Goal: Task Accomplishment & Management: Complete application form

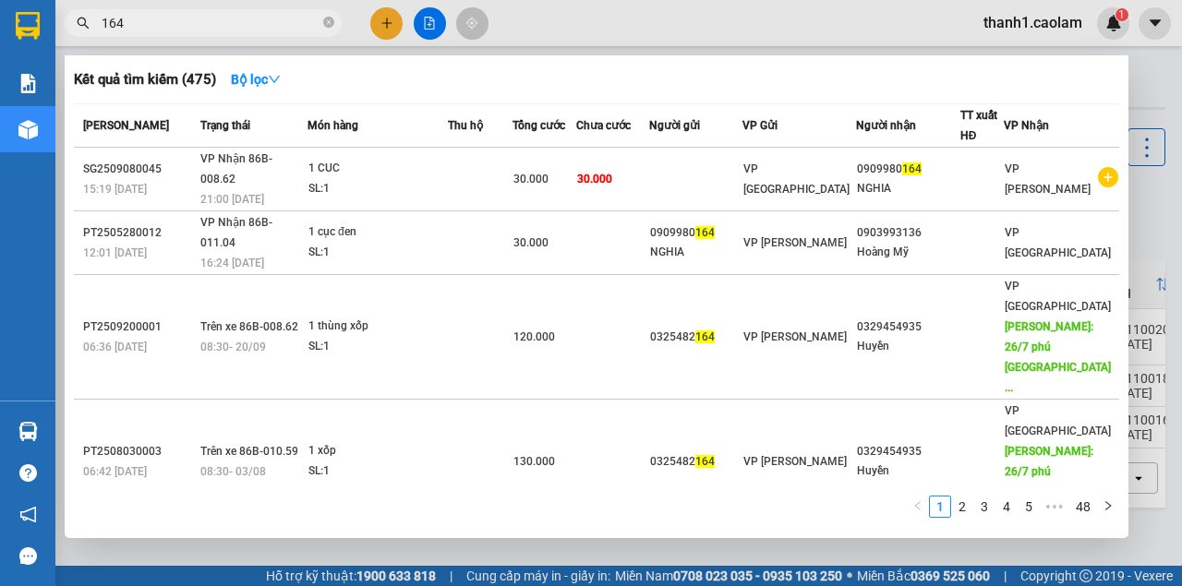
type input "164"
click at [780, 22] on div at bounding box center [591, 293] width 1182 height 586
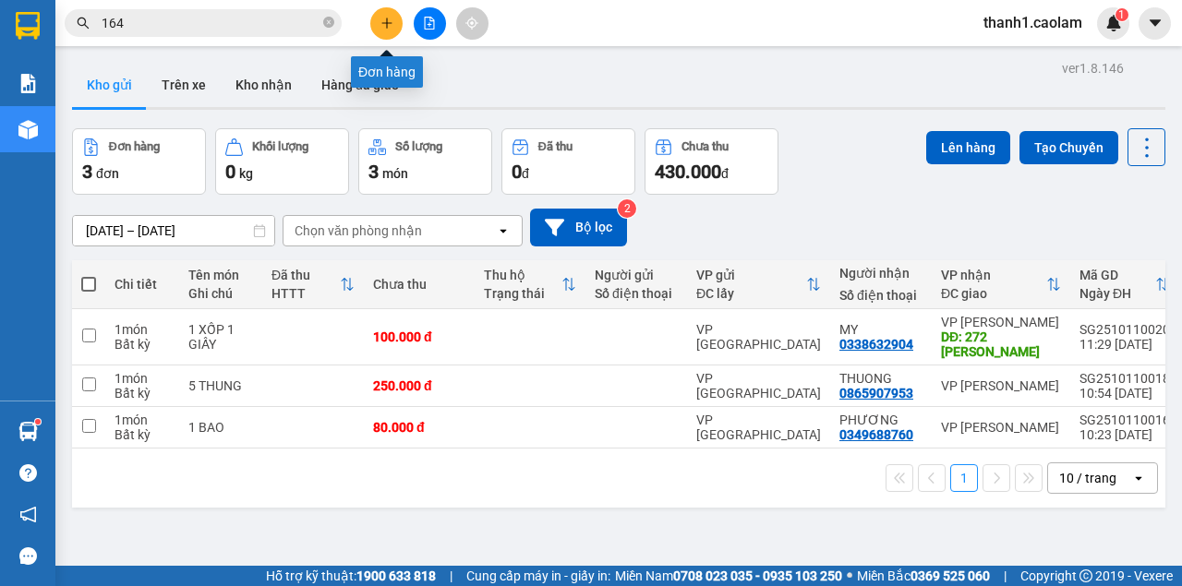
click at [382, 25] on icon "plus" at bounding box center [386, 23] width 13 height 13
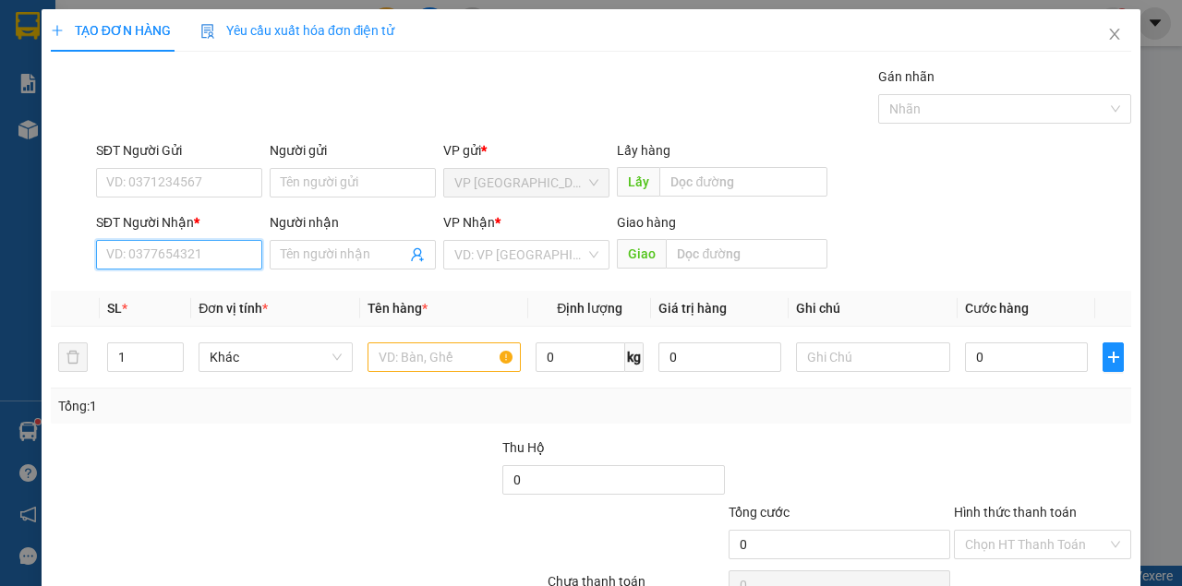
click at [196, 254] on input "SĐT Người Nhận *" at bounding box center [179, 255] width 166 height 30
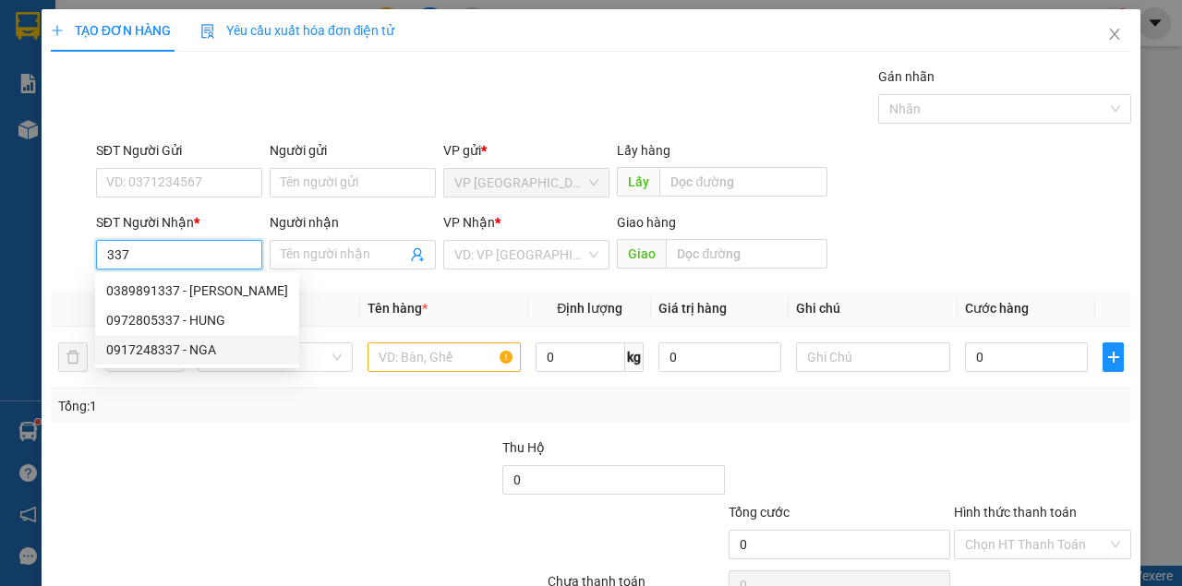
click at [206, 345] on div "0917248337 - NGA" at bounding box center [197, 350] width 182 height 20
type input "0917248337"
type input "NGA"
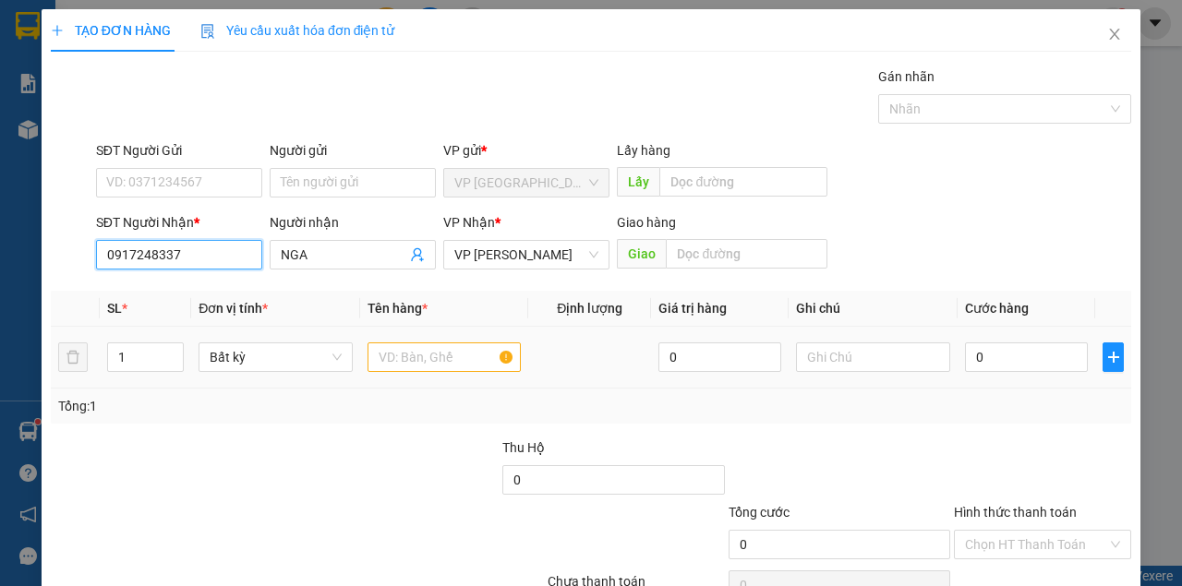
type input "0917248337"
click at [401, 360] on input "text" at bounding box center [444, 358] width 154 height 30
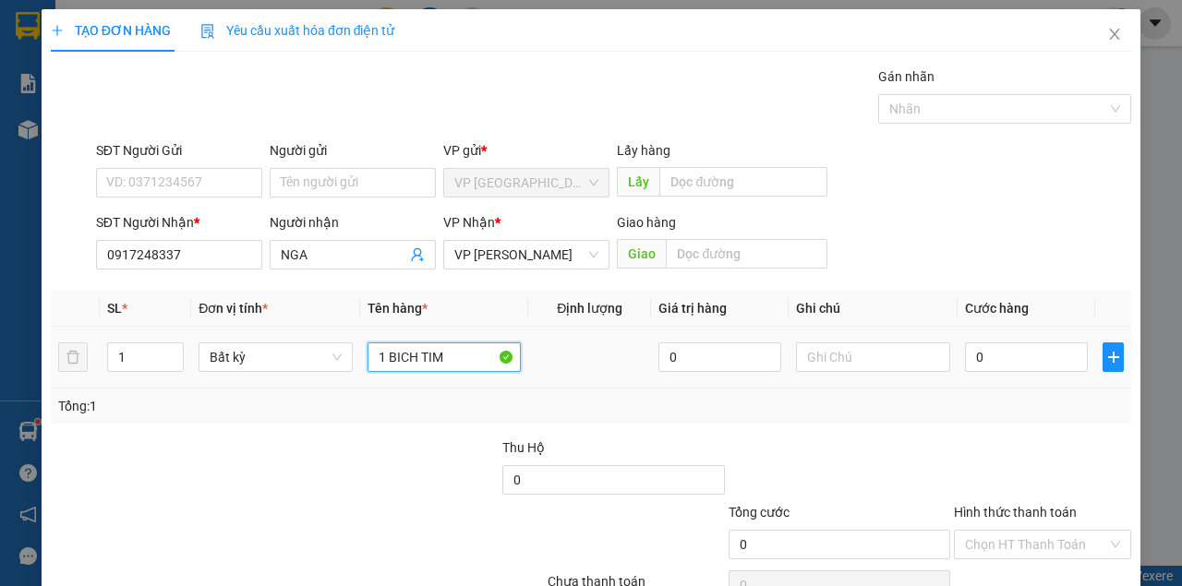
click at [408, 353] on input "1 BICH TIM" at bounding box center [444, 358] width 154 height 30
click at [424, 357] on input "1 KIỆN TIM" at bounding box center [444, 358] width 154 height 30
type input "1 KIỆN"
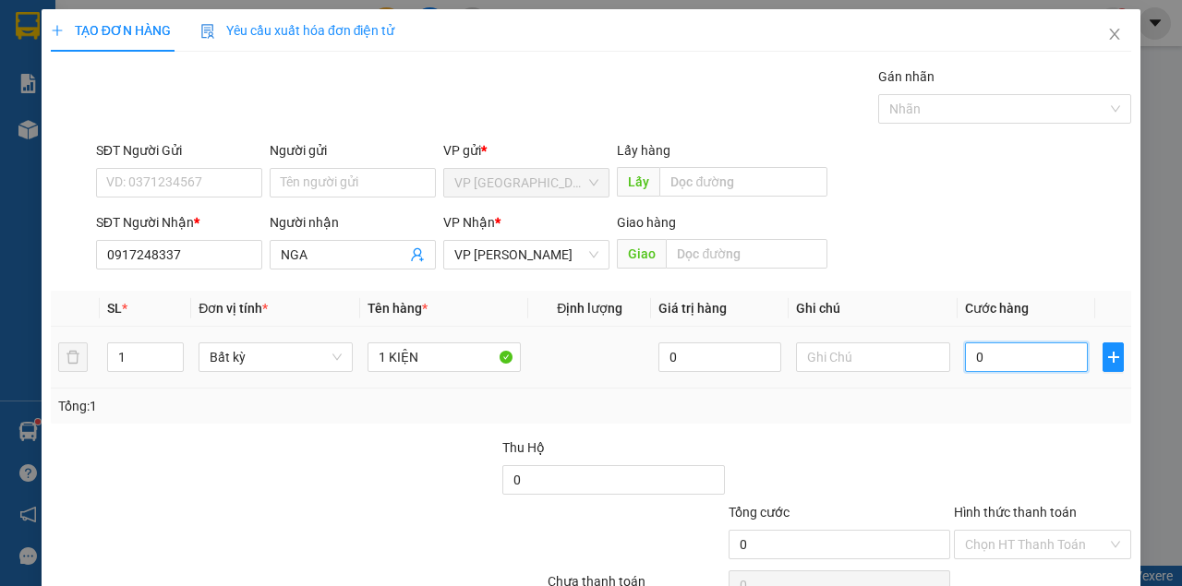
click at [997, 356] on input "0" at bounding box center [1026, 358] width 123 height 30
type input "3"
type input "30"
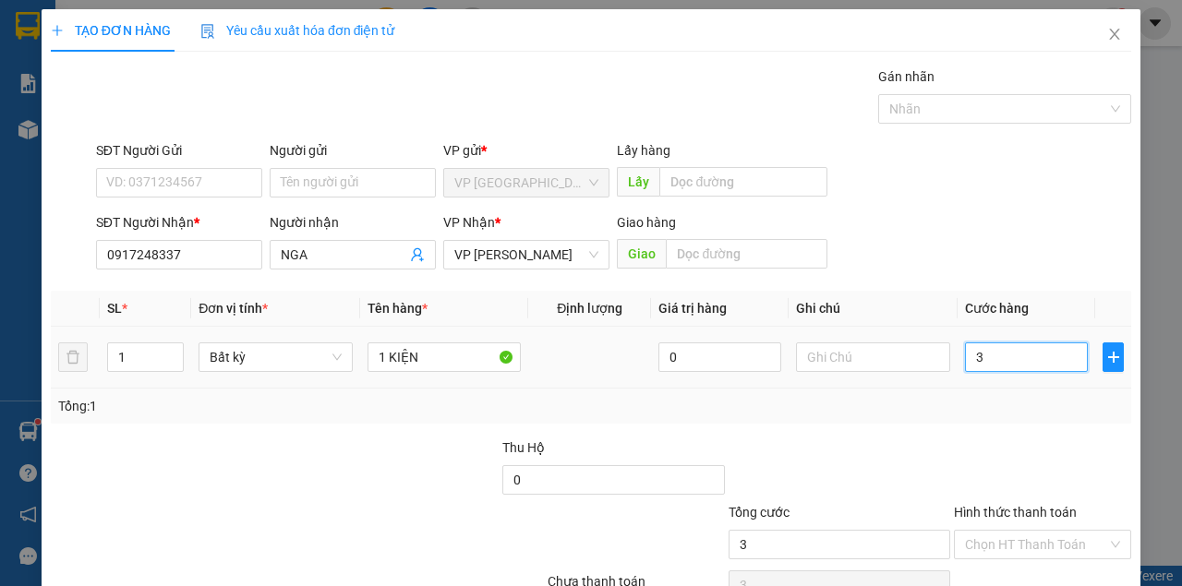
type input "30"
type input "30.000"
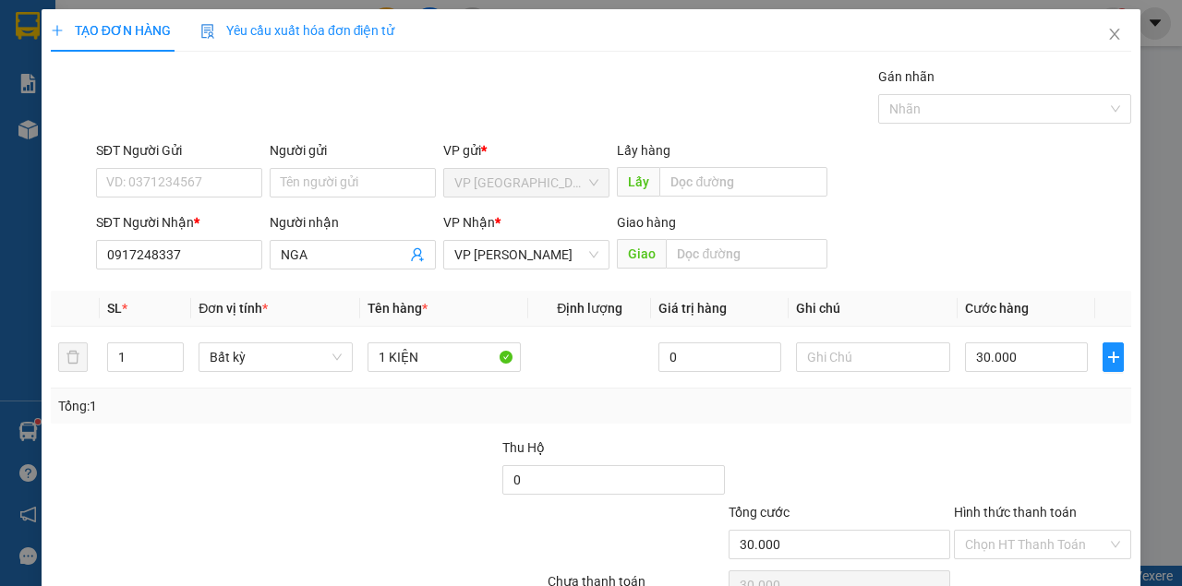
click at [743, 441] on div at bounding box center [840, 470] width 226 height 65
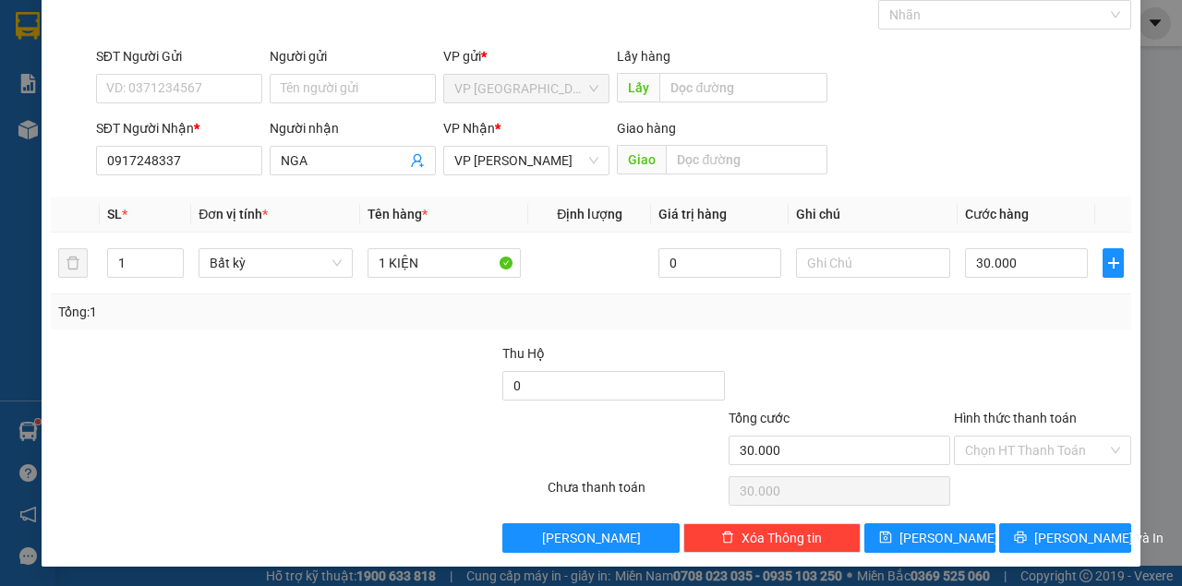
click at [920, 373] on div at bounding box center [840, 375] width 226 height 65
click at [1022, 532] on icon "printer" at bounding box center [1020, 537] width 13 height 13
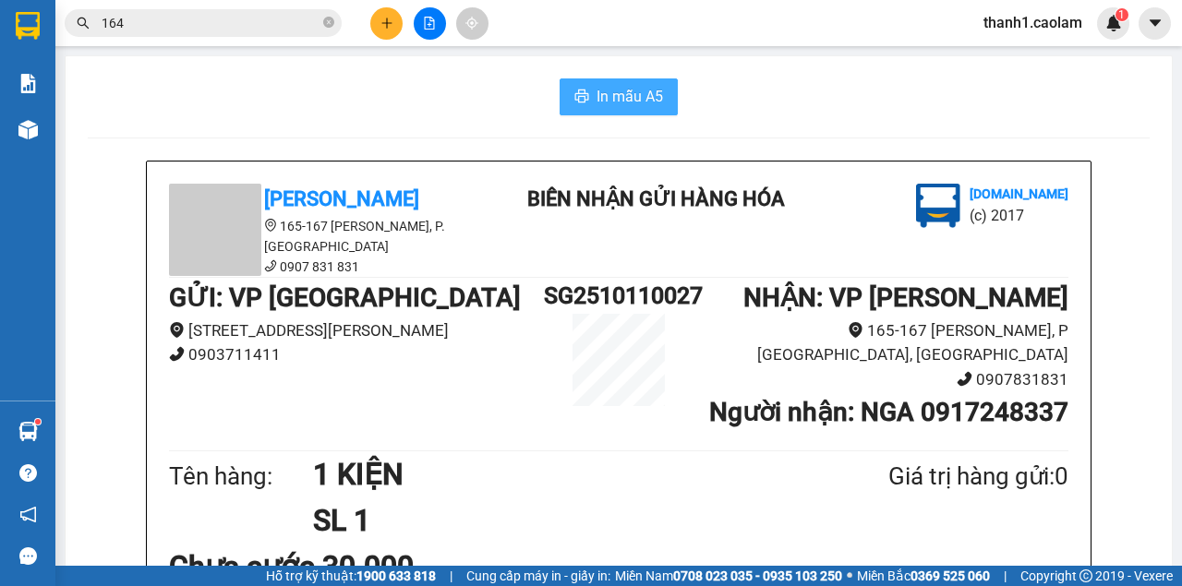
click at [657, 97] on span "In mẫu A5" at bounding box center [629, 96] width 66 height 23
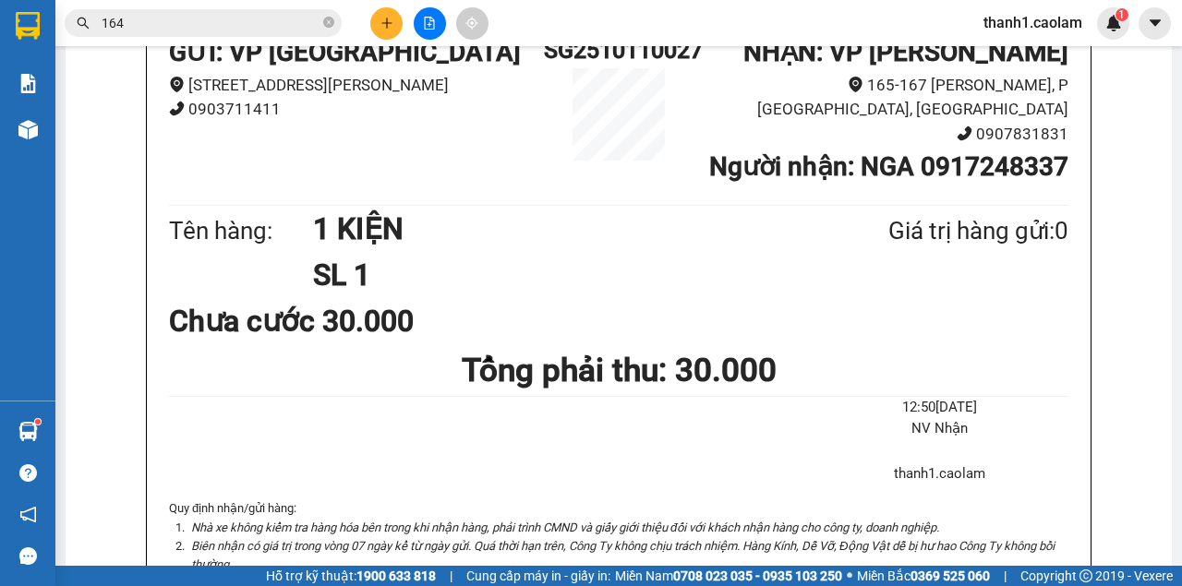
scroll to position [113, 0]
click at [379, 20] on button at bounding box center [386, 23] width 32 height 32
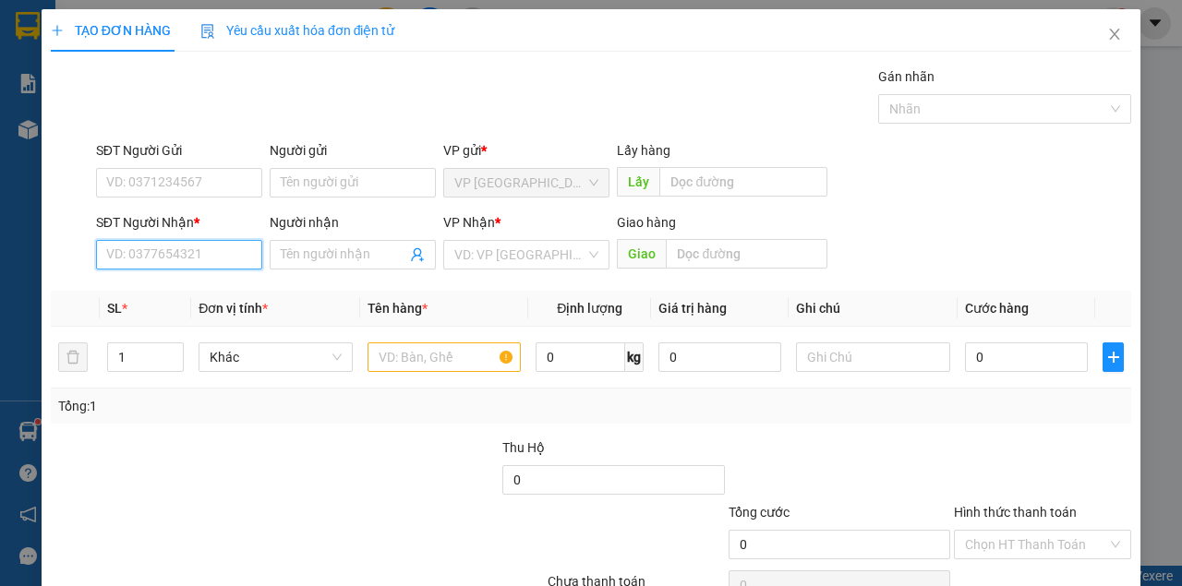
click at [201, 249] on input "SĐT Người Nhận *" at bounding box center [179, 255] width 166 height 30
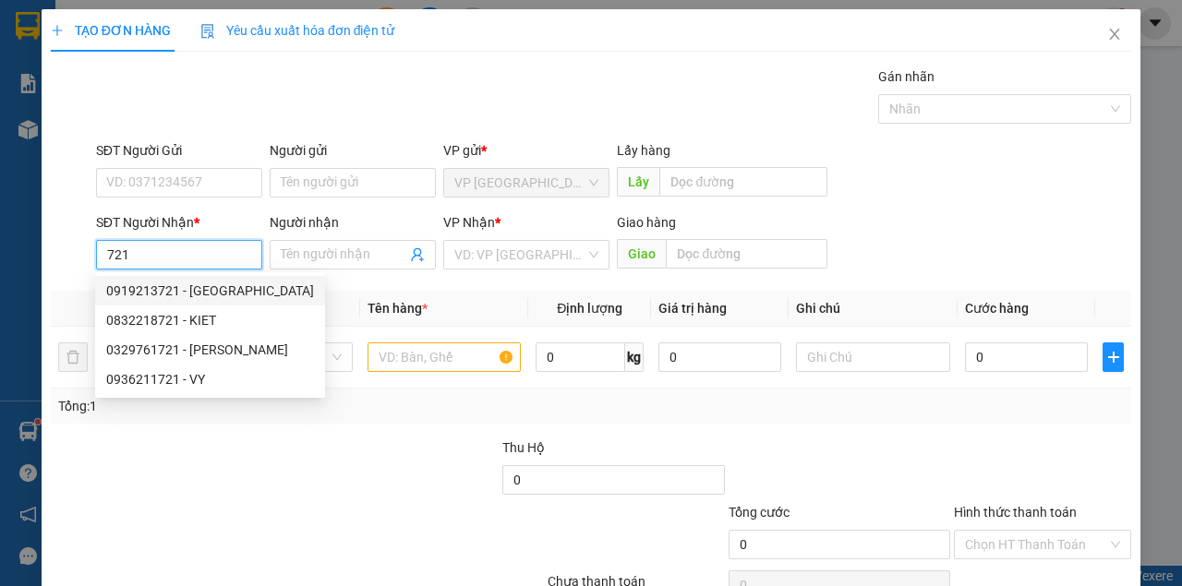
click at [218, 292] on div "0919213721 - [GEOGRAPHIC_DATA]" at bounding box center [210, 291] width 208 height 20
type input "0919213721"
type input "[PERSON_NAME]"
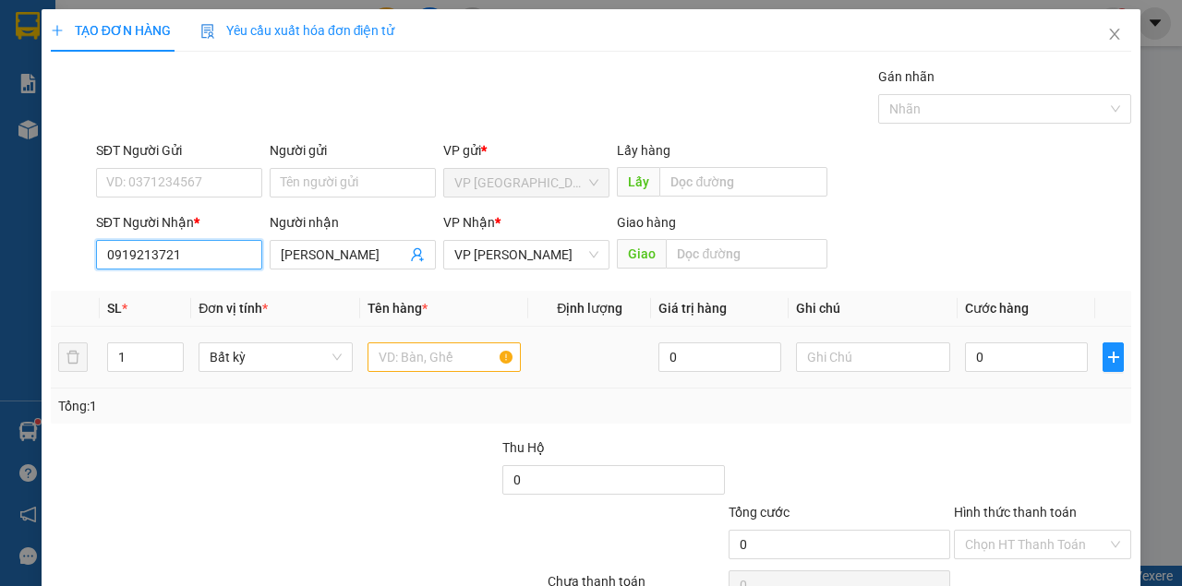
type input "0919213721"
click at [436, 356] on input "text" at bounding box center [444, 358] width 154 height 30
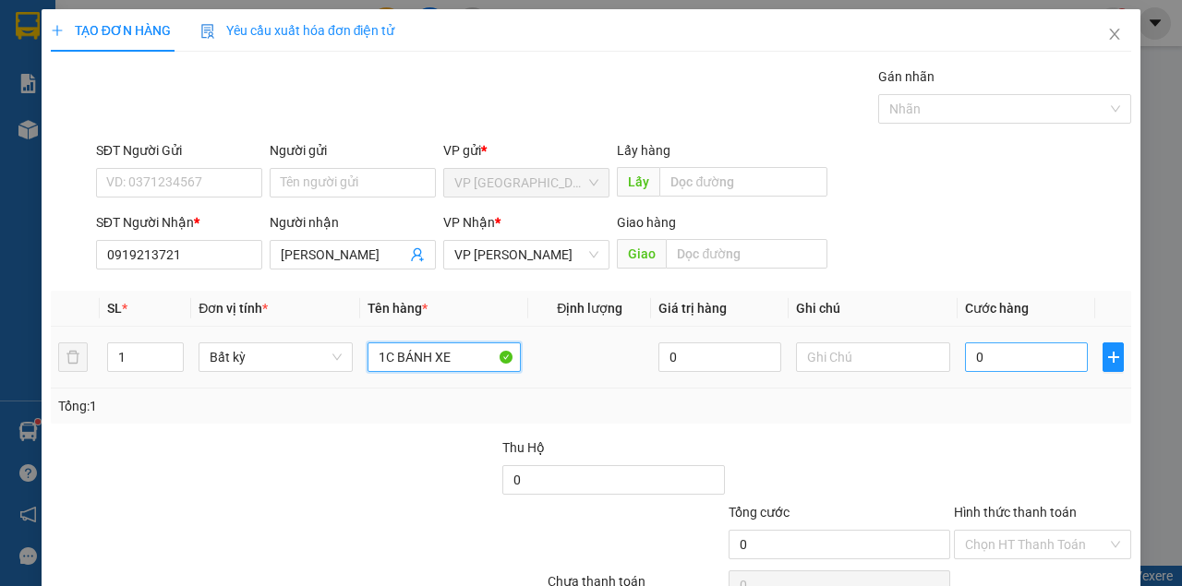
type input "1C BÁNH XE"
click at [986, 347] on input "0" at bounding box center [1026, 358] width 123 height 30
type input "5"
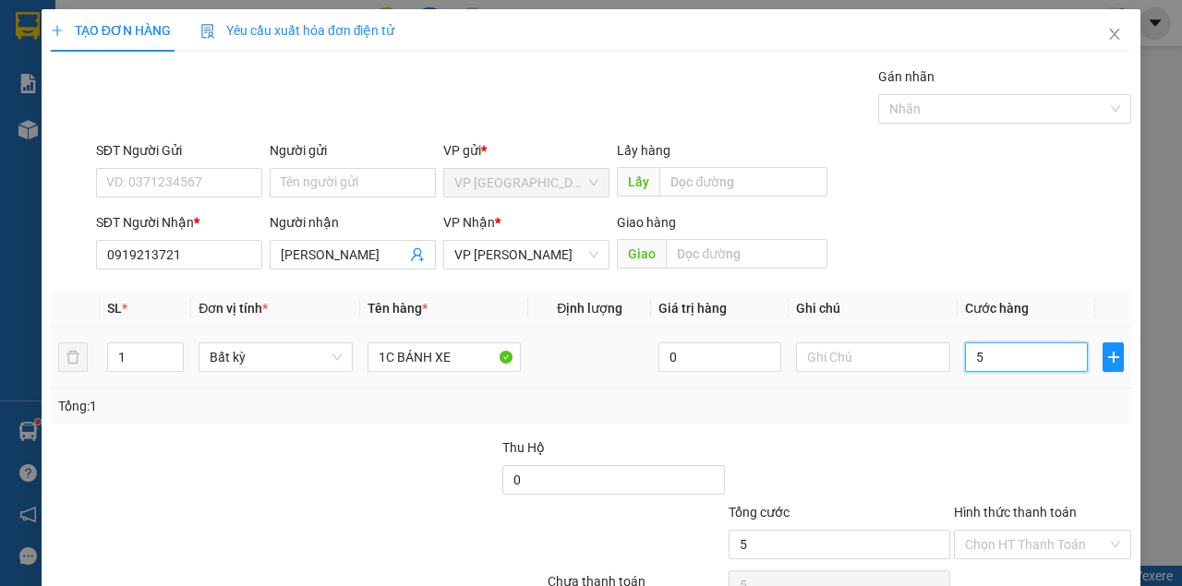
type input "50"
type input "50.000"
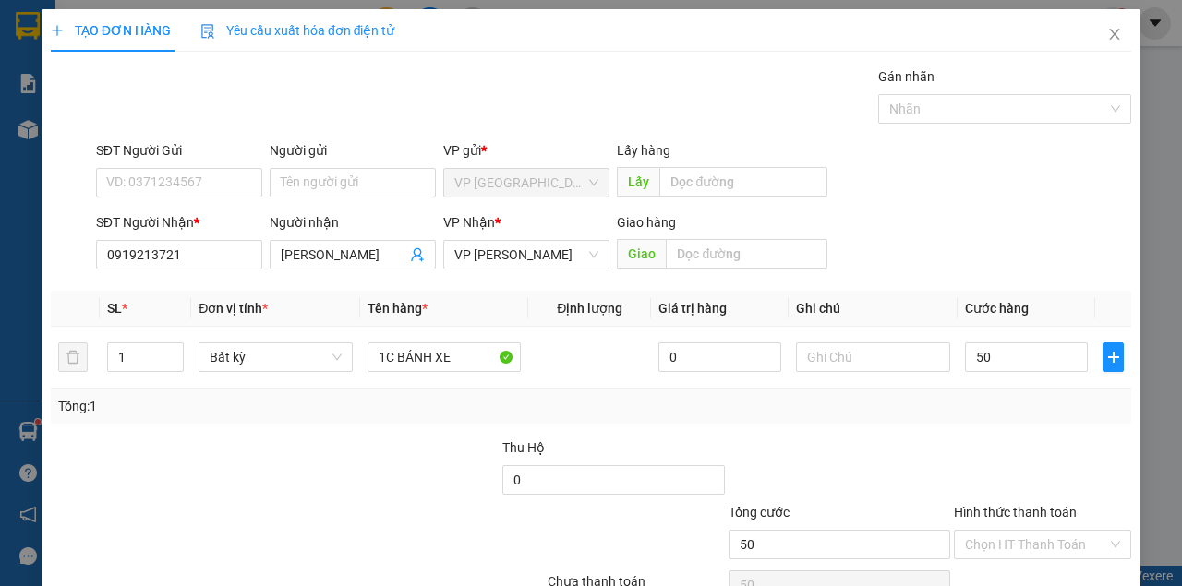
type input "50.000"
click at [992, 241] on div "SĐT Người Nhận * 0919213721 Người nhận Hồng Thạnh VP Nhận * VP [PERSON_NAME] Gi…" at bounding box center [613, 244] width 1042 height 65
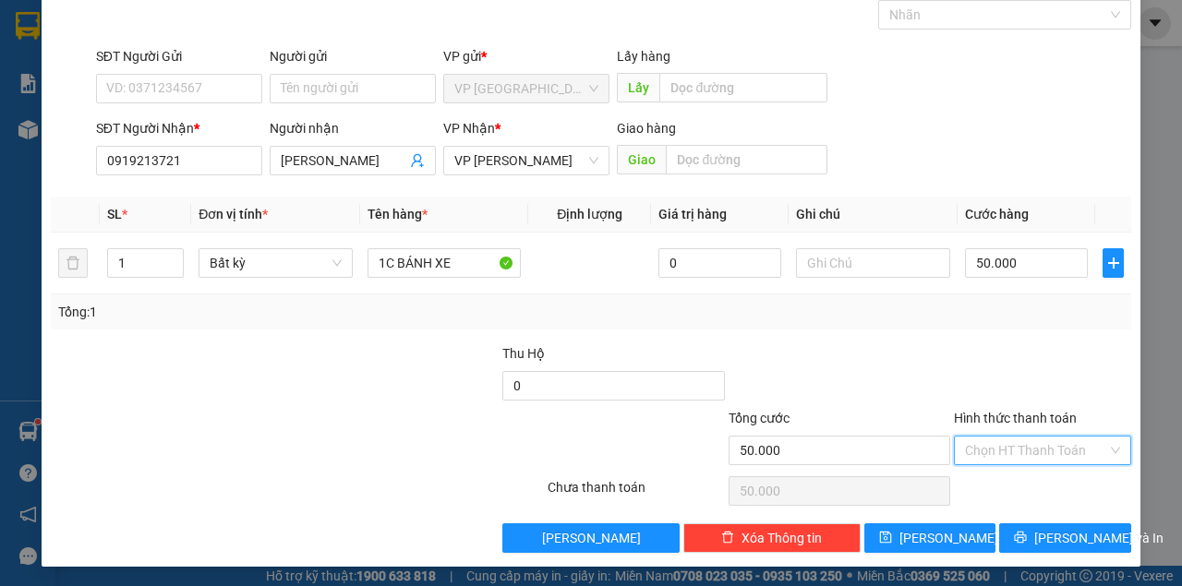
click at [1009, 441] on input "Hình thức thanh toán" at bounding box center [1036, 451] width 142 height 28
click at [997, 390] on div at bounding box center [1042, 375] width 181 height 65
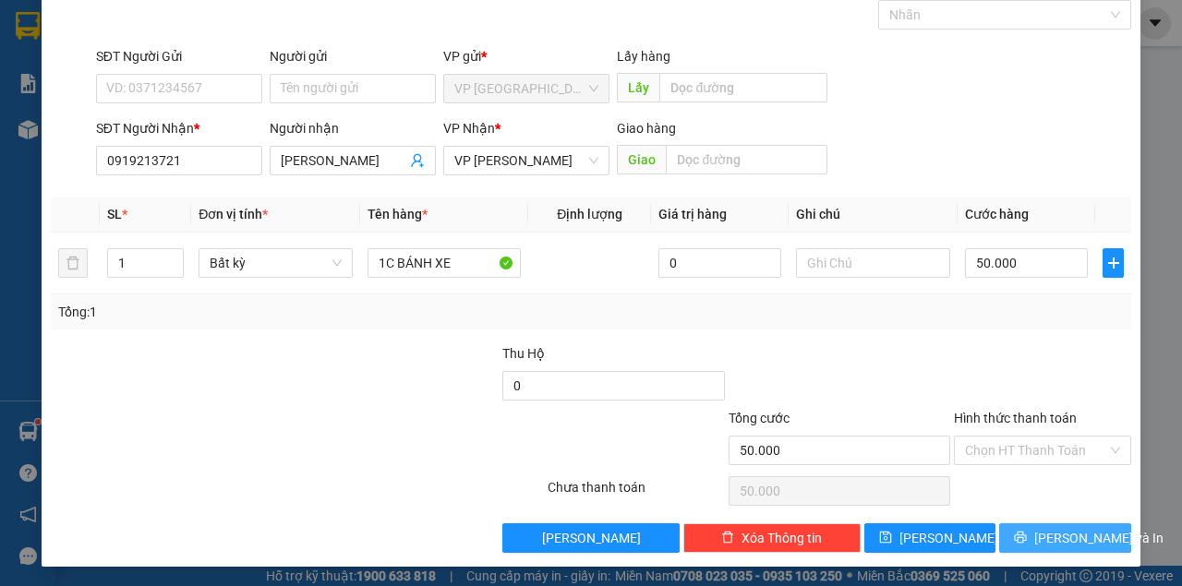
click at [1045, 534] on span "[PERSON_NAME] và In" at bounding box center [1098, 538] width 129 height 20
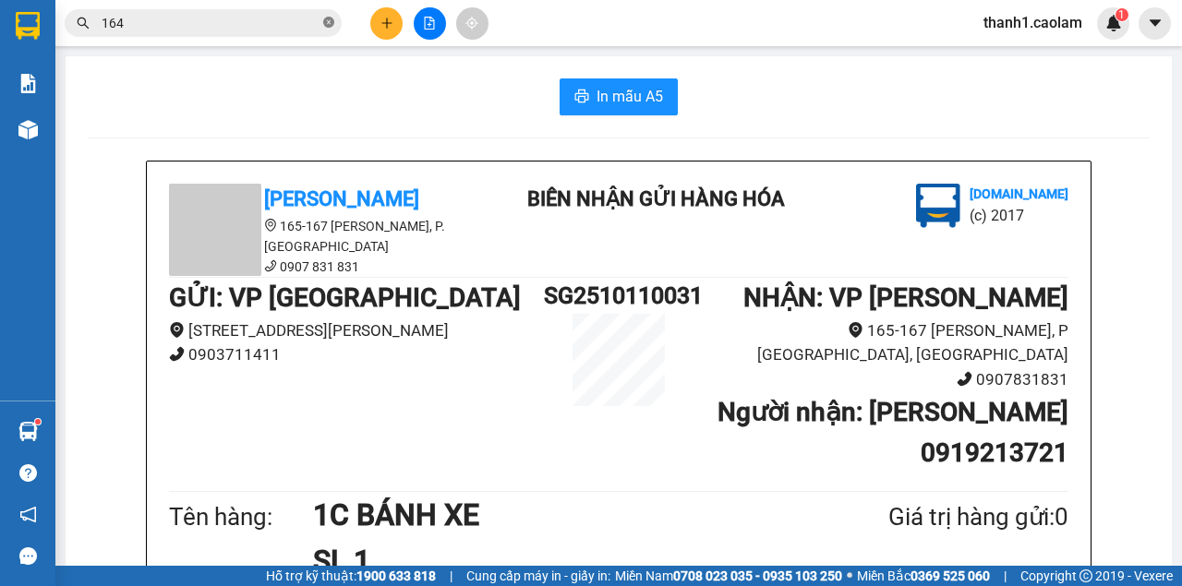
click at [336, 29] on span "164" at bounding box center [203, 23] width 277 height 28
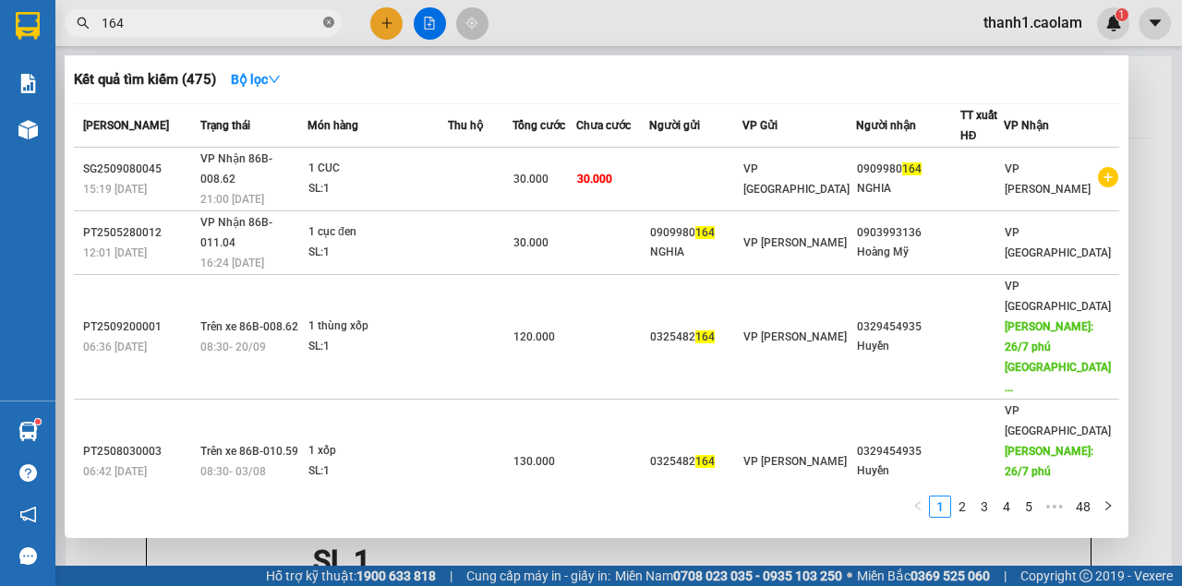
click at [332, 29] on span at bounding box center [328, 24] width 11 height 18
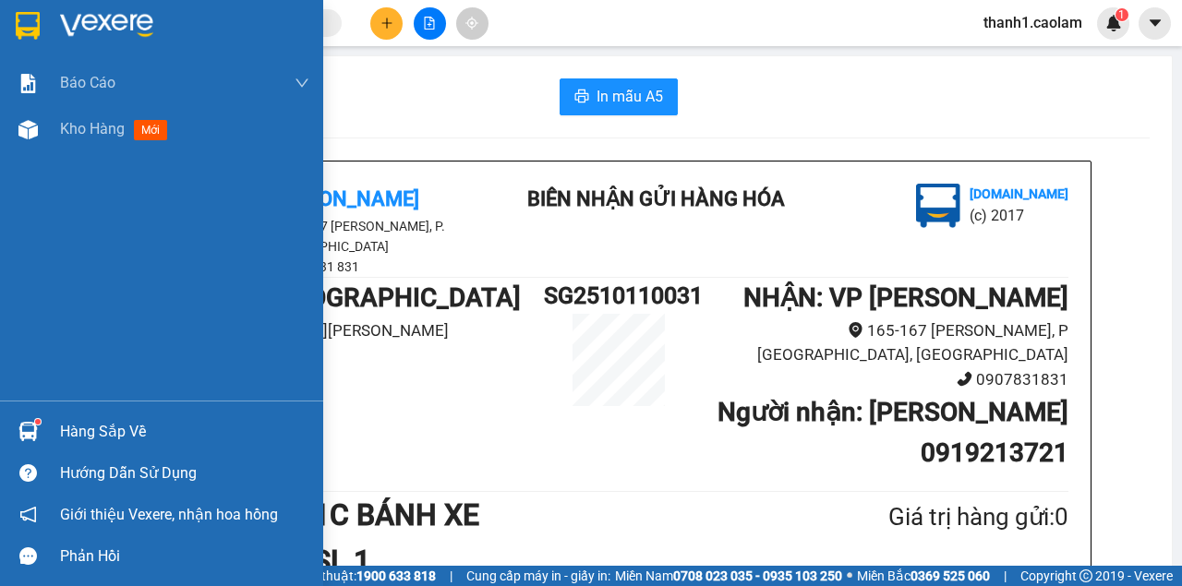
click at [45, 18] on div at bounding box center [161, 30] width 323 height 60
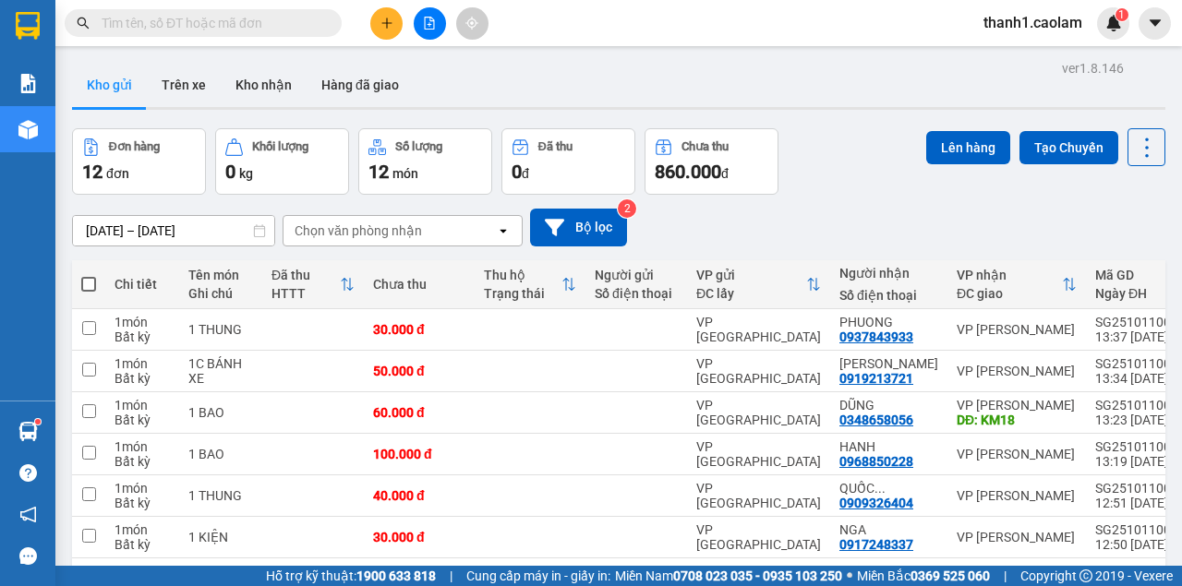
click at [91, 288] on span at bounding box center [88, 284] width 15 height 15
click at [89, 275] on input "checkbox" at bounding box center [89, 275] width 0 height 0
checkbox input "true"
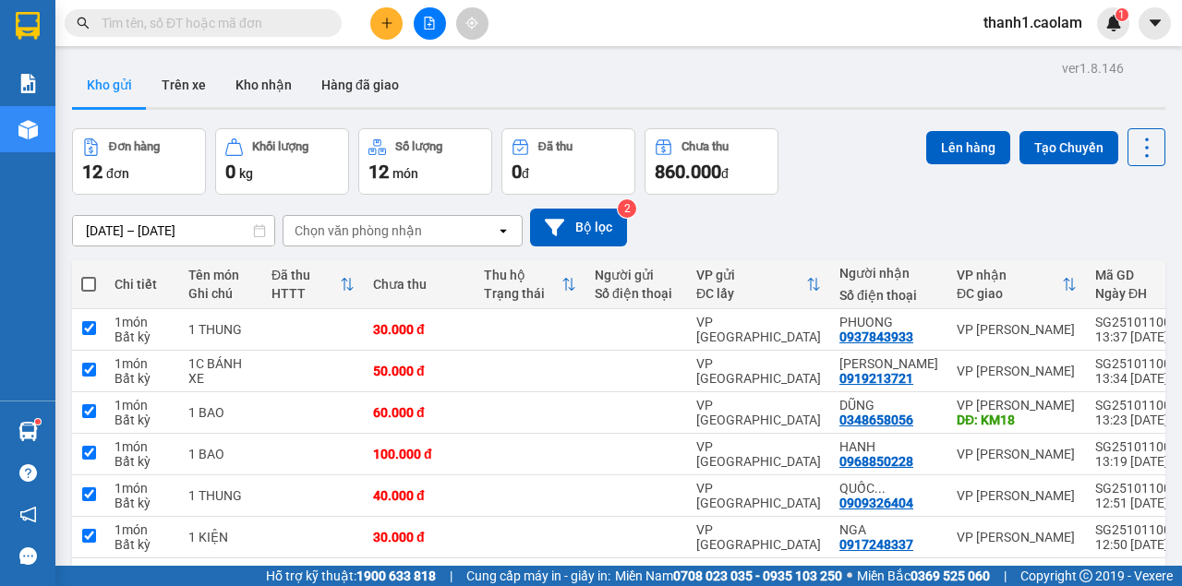
checkbox input "true"
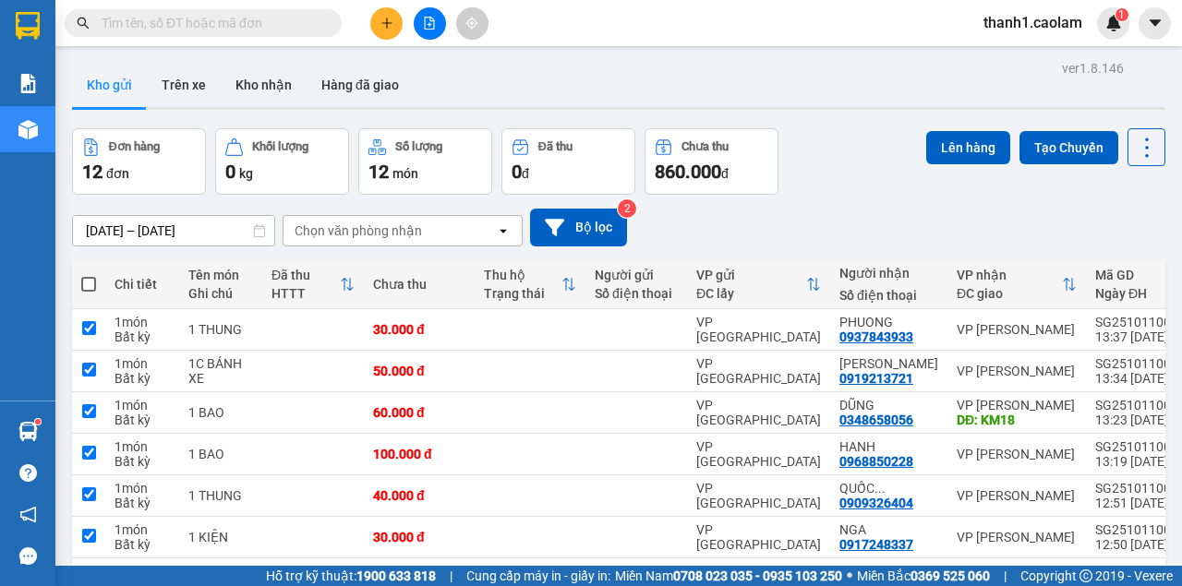
checkbox input "true"
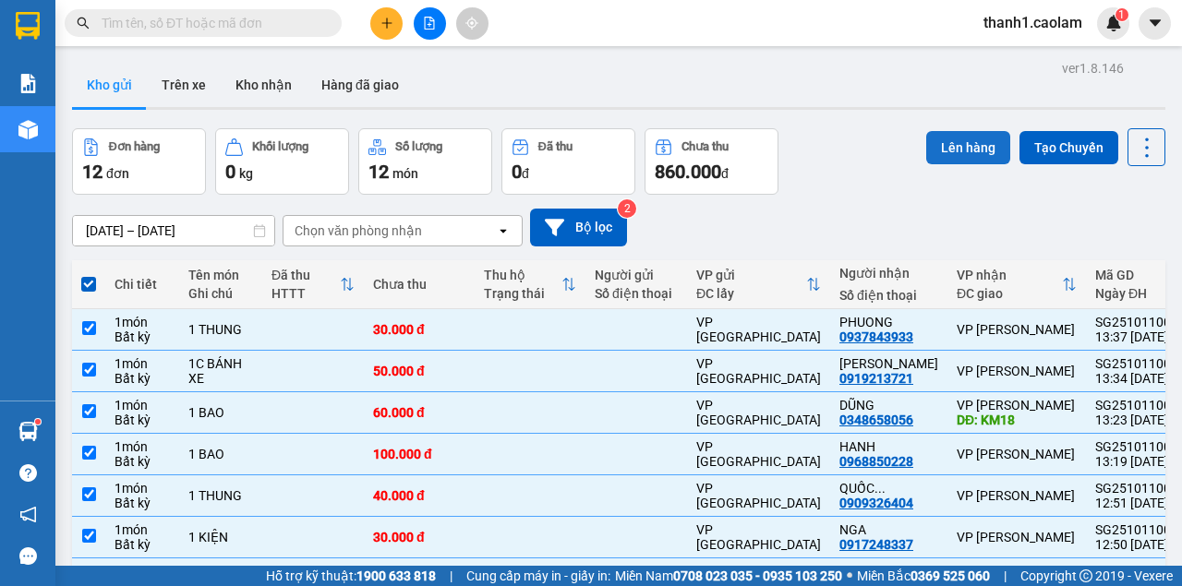
click at [963, 142] on button "Lên hàng" at bounding box center [968, 147] width 84 height 33
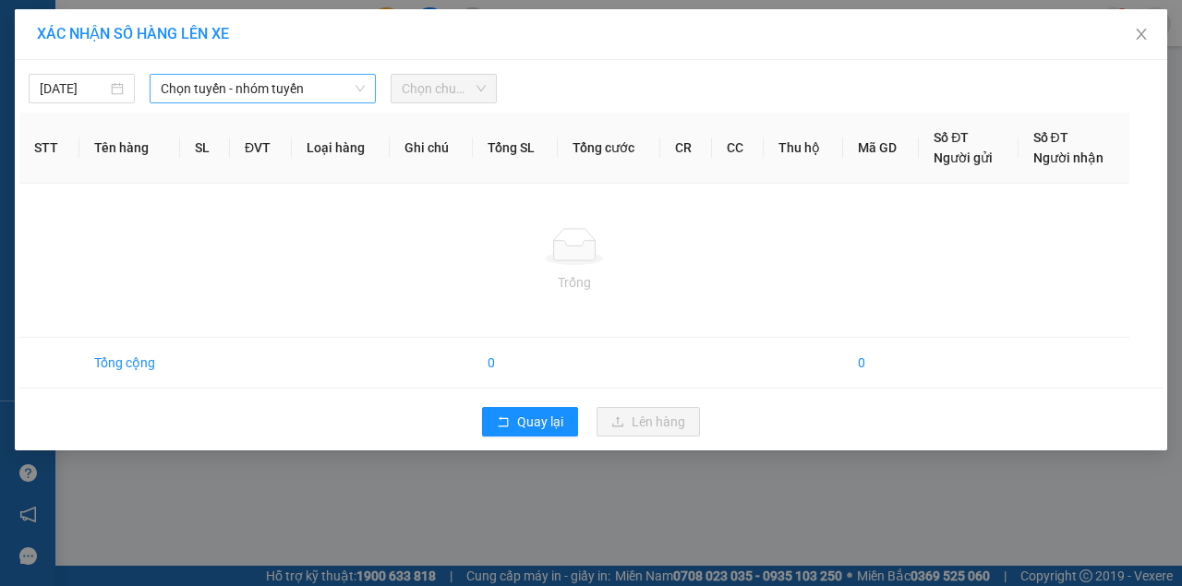
click at [290, 88] on span "Chọn tuyến - nhóm tuyến" at bounding box center [263, 89] width 204 height 28
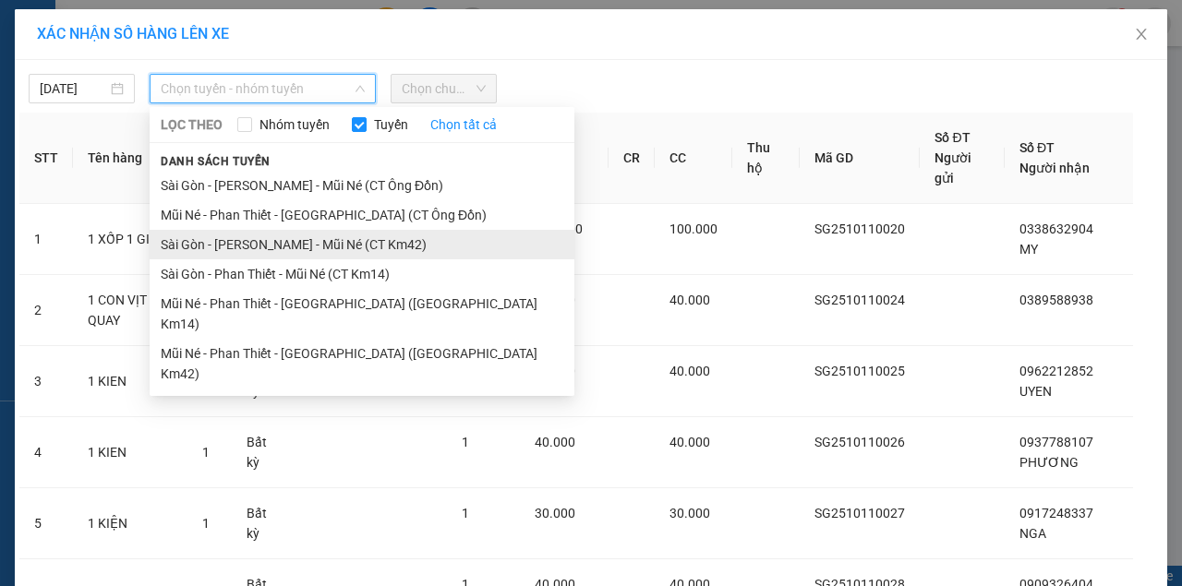
click at [395, 240] on li "Sài Gòn - [PERSON_NAME] - Mũi Né (CT Km42)" at bounding box center [362, 245] width 425 height 30
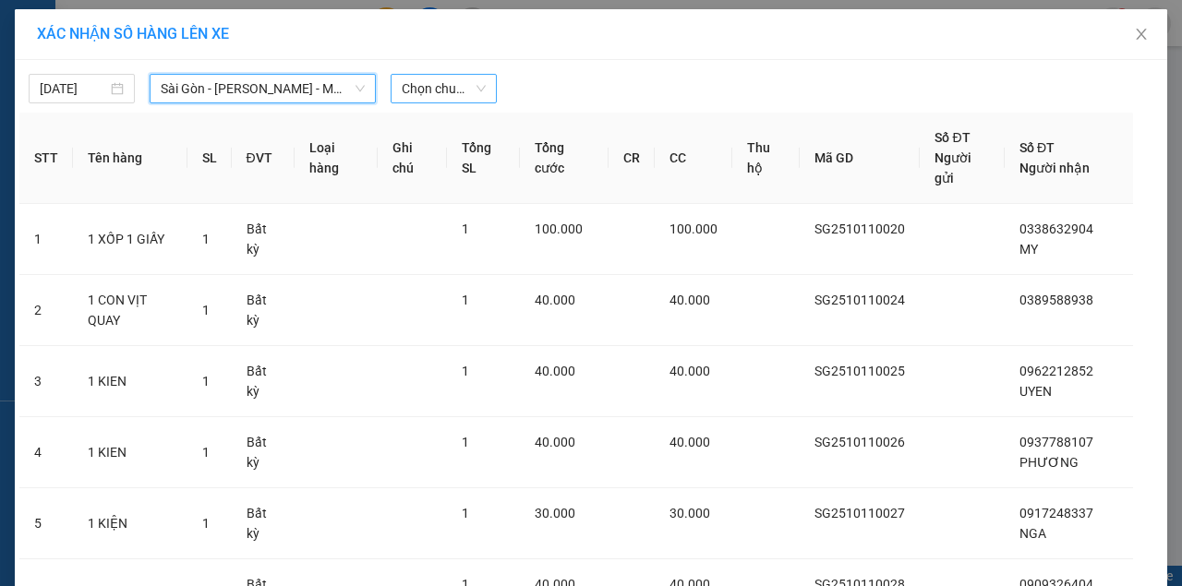
click at [443, 97] on span "Chọn chuyến" at bounding box center [444, 89] width 84 height 28
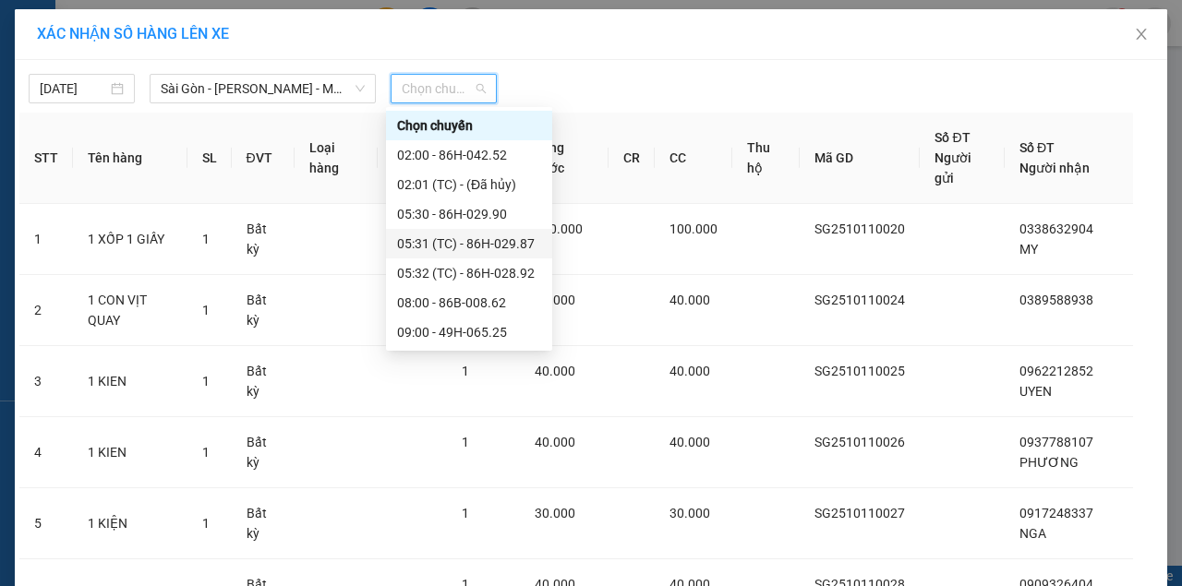
scroll to position [246, 0]
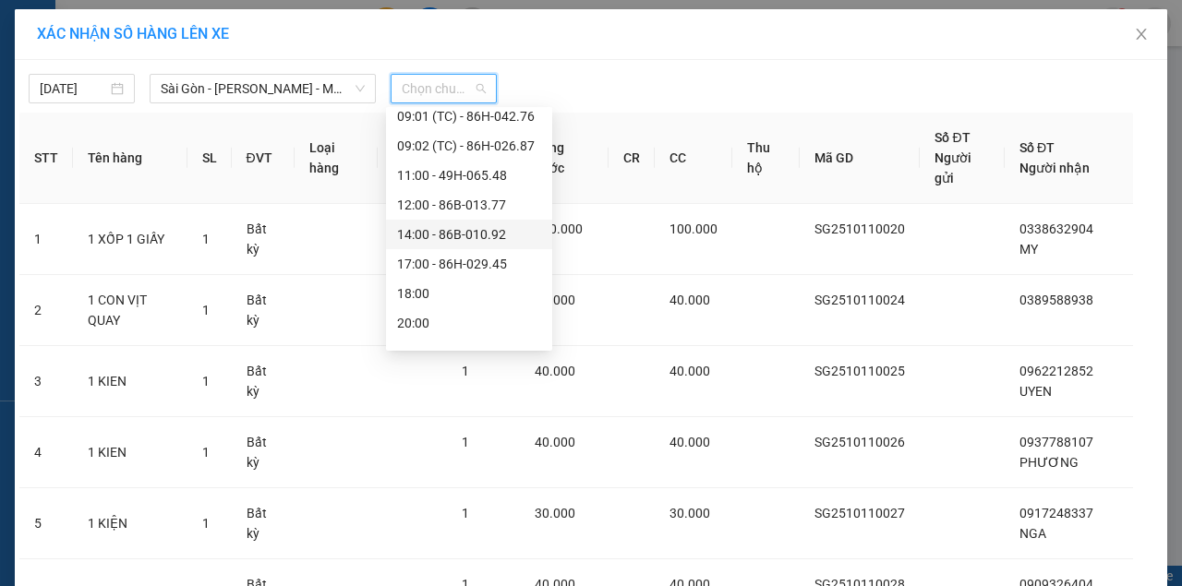
click at [475, 231] on div "14:00 - 86B-010.92" at bounding box center [469, 234] width 144 height 20
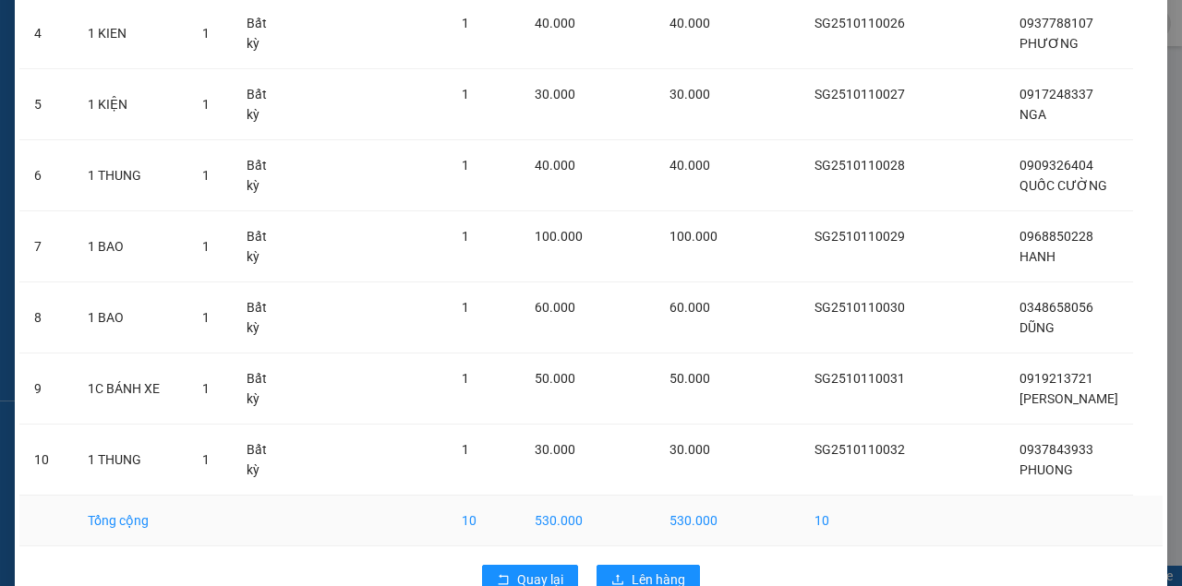
scroll to position [490, 0]
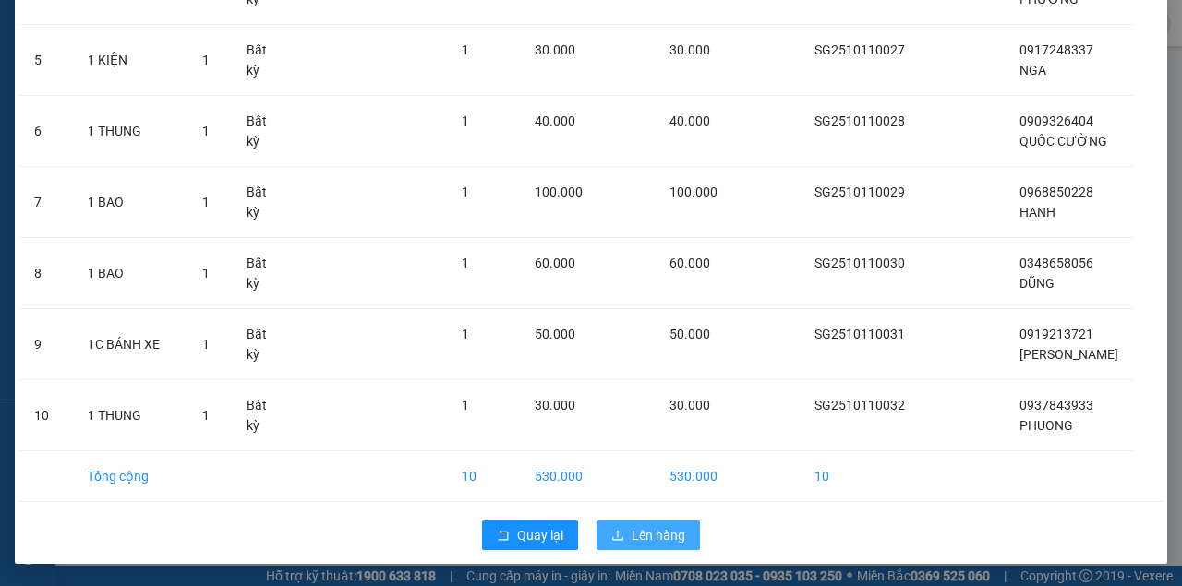
click at [656, 536] on span "Lên hàng" at bounding box center [659, 535] width 54 height 20
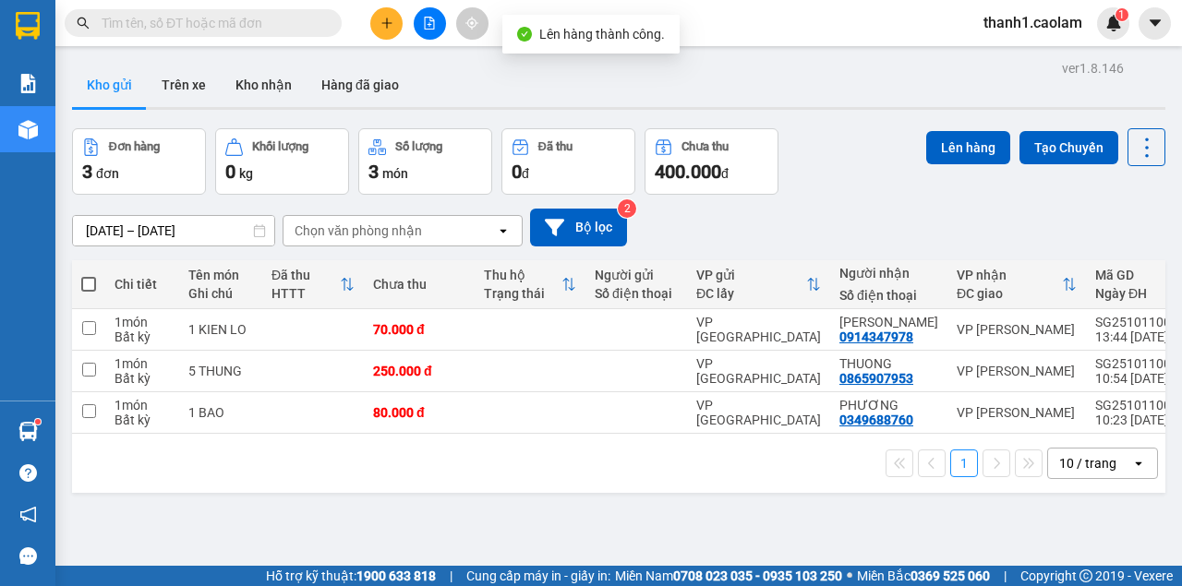
click at [94, 284] on span at bounding box center [88, 284] width 15 height 15
click at [89, 275] on input "checkbox" at bounding box center [89, 275] width 0 height 0
checkbox input "true"
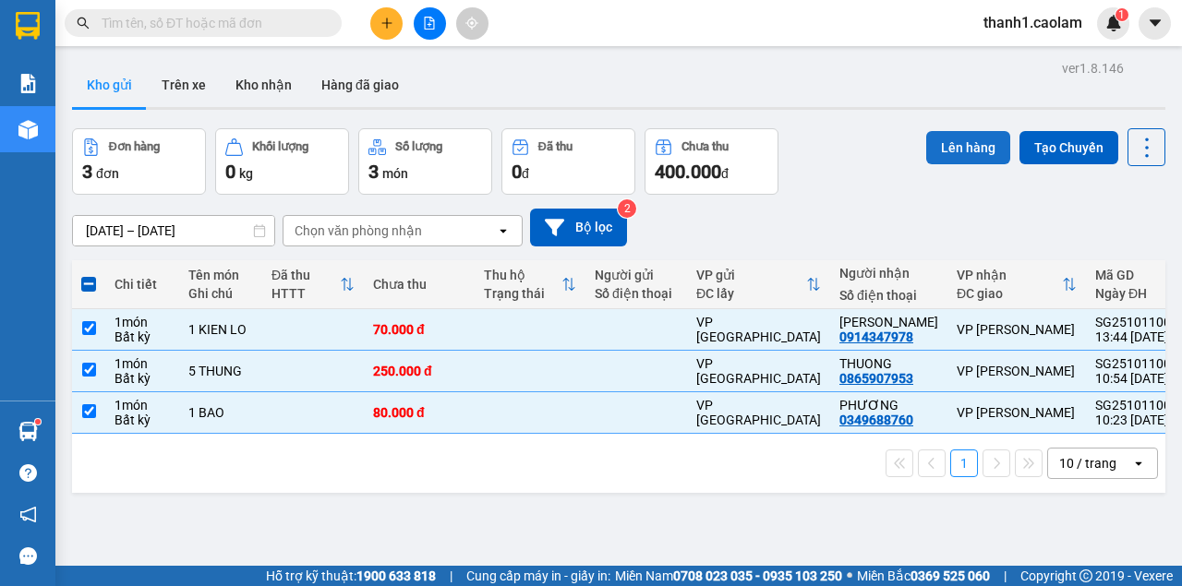
click at [951, 157] on button "Lên hàng" at bounding box center [968, 147] width 84 height 33
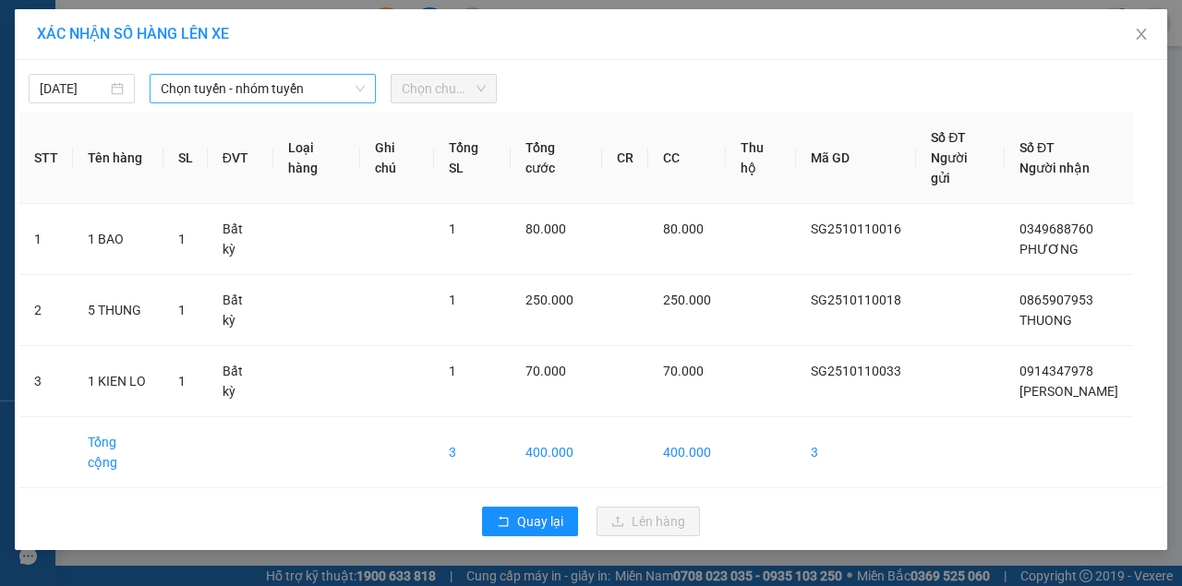
click at [319, 88] on span "Chọn tuyến - nhóm tuyến" at bounding box center [263, 89] width 204 height 28
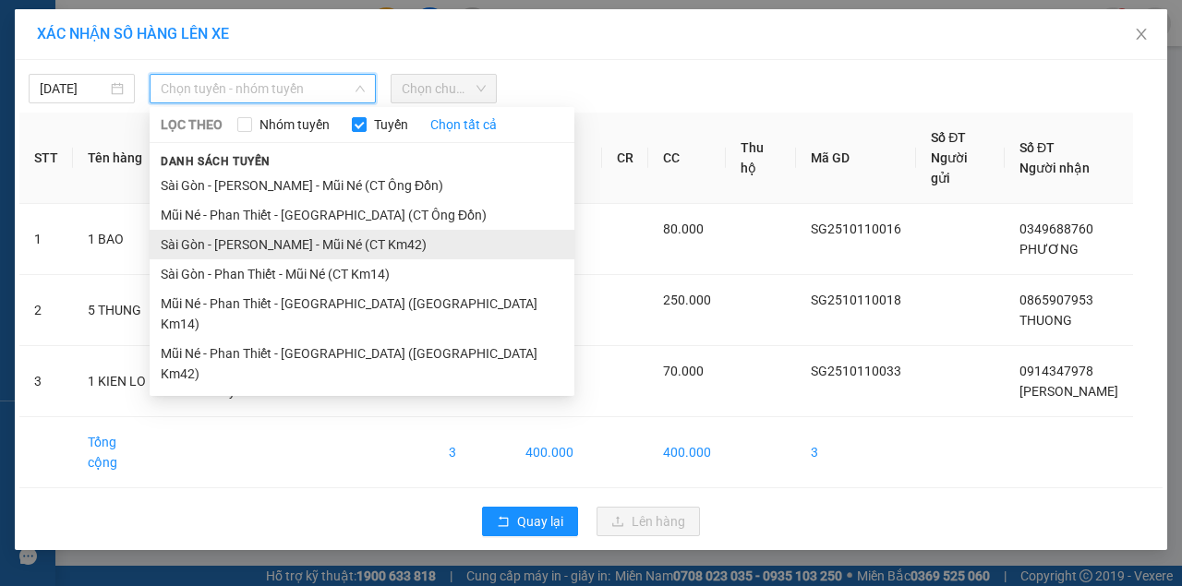
click at [391, 243] on li "Sài Gòn - [PERSON_NAME] - Mũi Né (CT Km42)" at bounding box center [362, 245] width 425 height 30
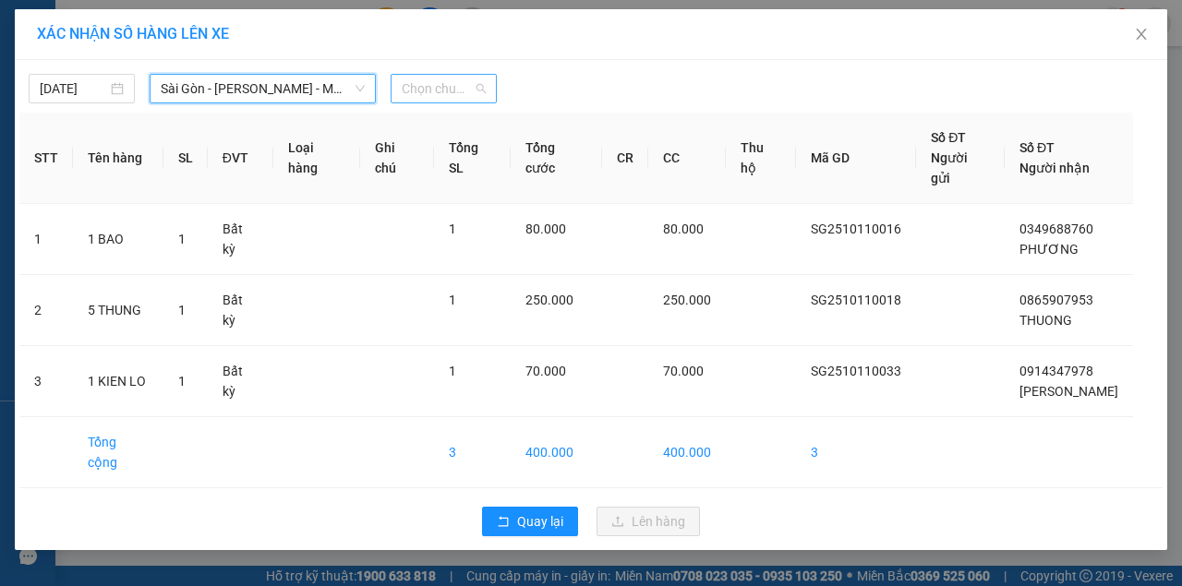
click at [438, 94] on span "Chọn chuyến" at bounding box center [444, 89] width 84 height 28
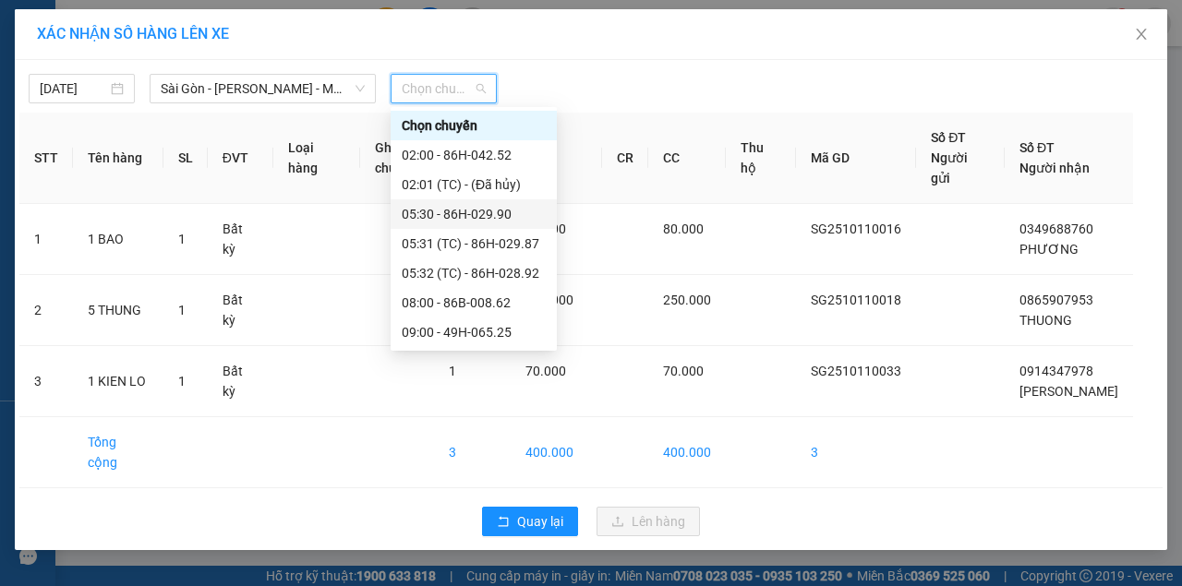
scroll to position [295, 0]
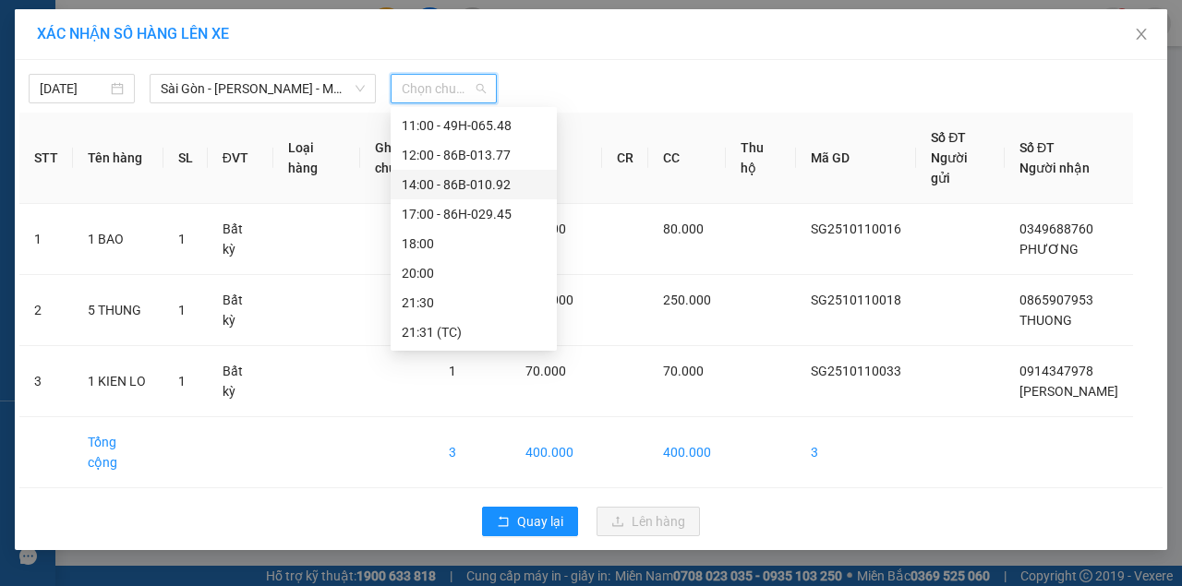
click at [498, 188] on div "14:00 - 86B-010.92" at bounding box center [474, 185] width 144 height 20
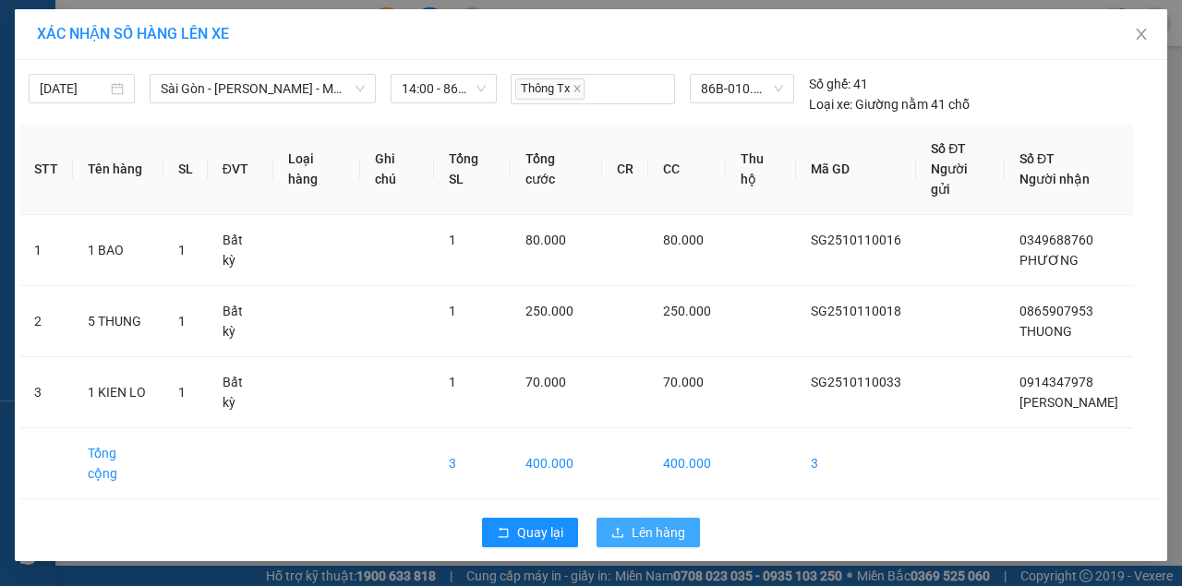
click at [651, 523] on span "Lên hàng" at bounding box center [659, 533] width 54 height 20
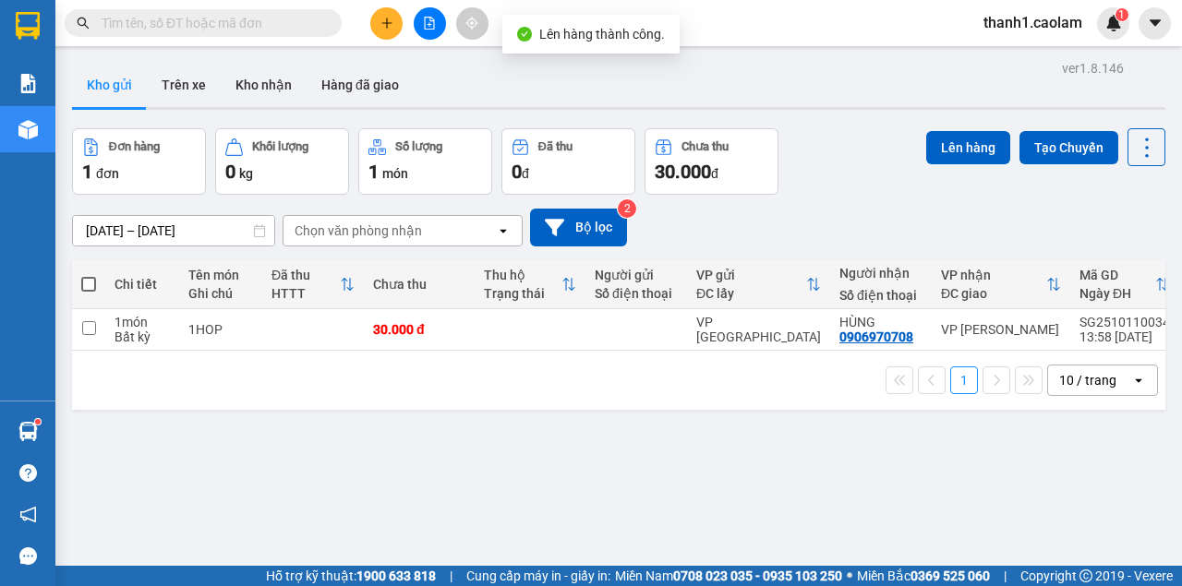
click at [95, 288] on span at bounding box center [88, 284] width 15 height 15
click at [89, 275] on input "checkbox" at bounding box center [89, 275] width 0 height 0
checkbox input "true"
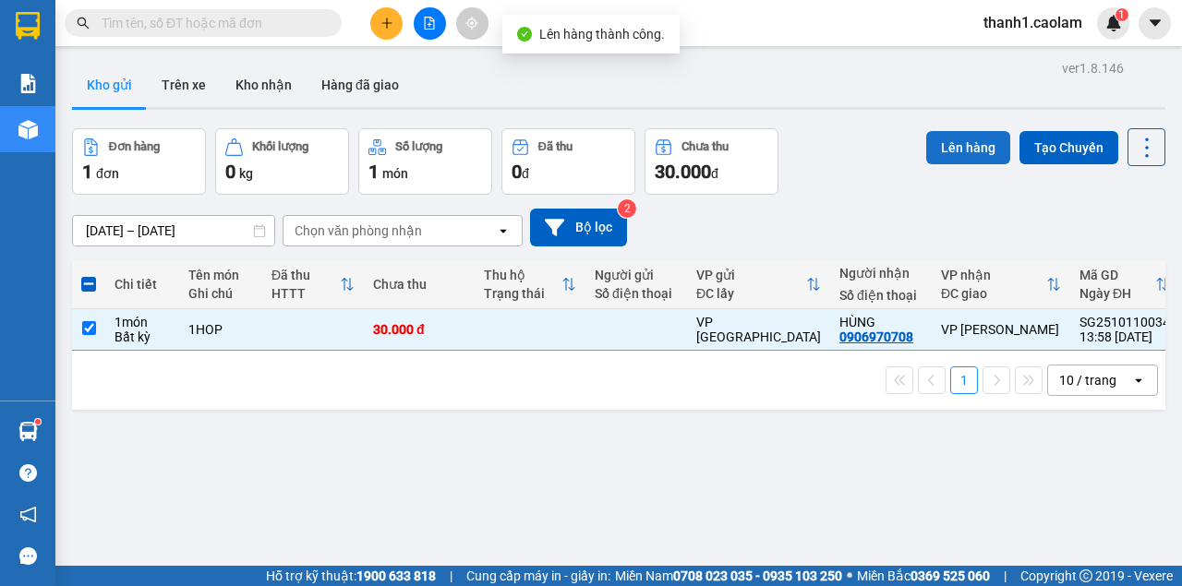
click at [960, 143] on button "Lên hàng" at bounding box center [968, 147] width 84 height 33
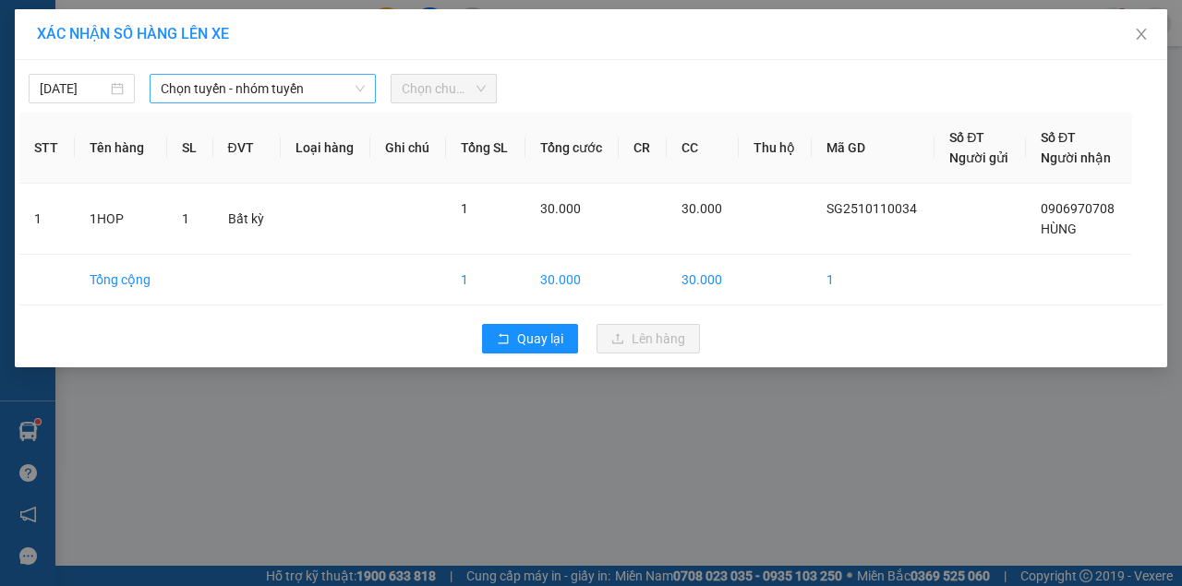
click at [238, 83] on span "Chọn tuyến - nhóm tuyến" at bounding box center [263, 89] width 204 height 28
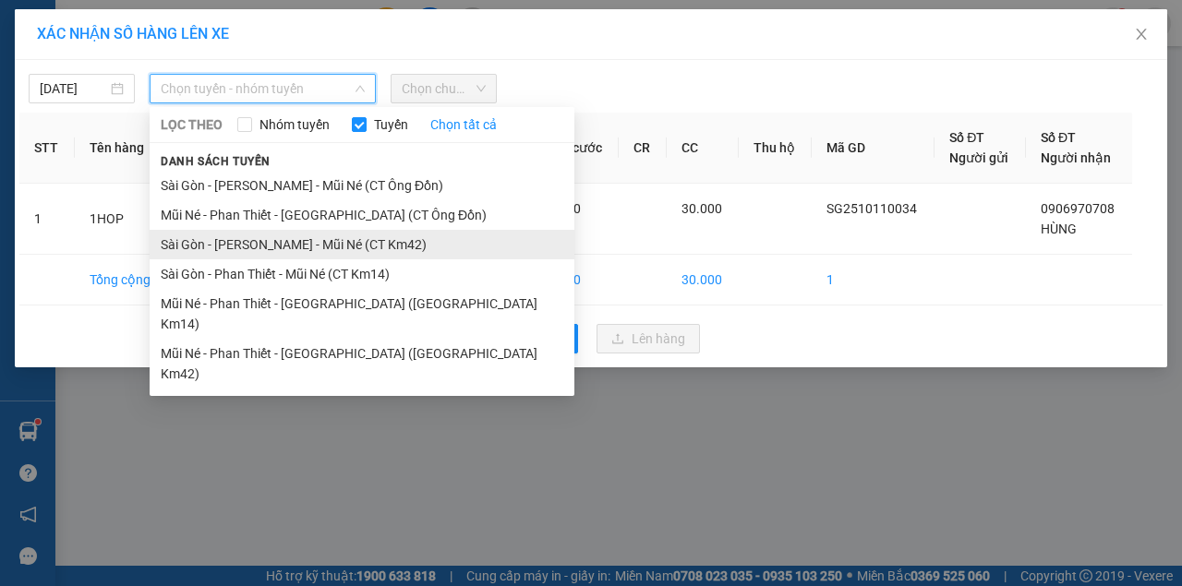
click at [388, 247] on li "Sài Gòn - [PERSON_NAME] - Mũi Né (CT Km42)" at bounding box center [362, 245] width 425 height 30
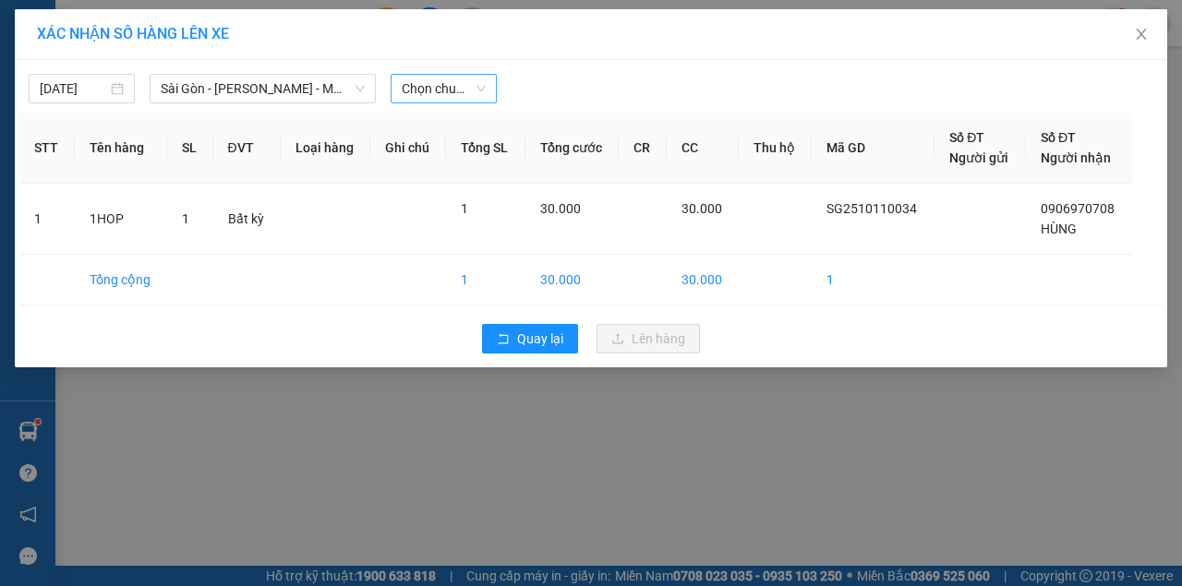
drag, startPoint x: 502, startPoint y: 81, endPoint x: 444, endPoint y: 90, distance: 58.9
click at [501, 81] on div at bounding box center [737, 89] width 473 height 30
click at [444, 90] on span "Chọn chuyến" at bounding box center [444, 89] width 84 height 28
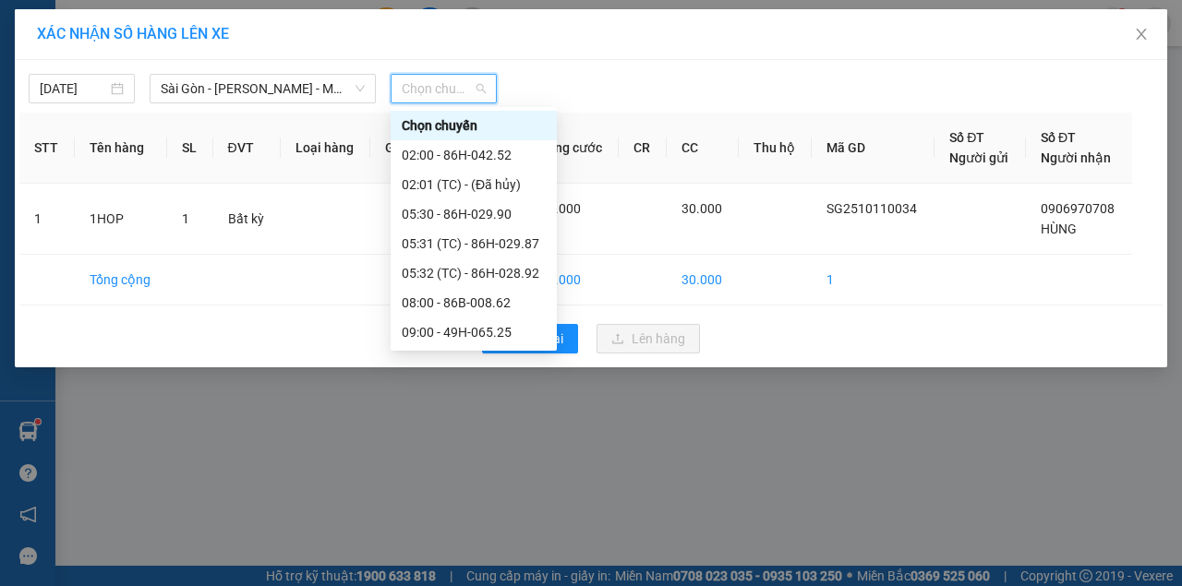
scroll to position [246, 0]
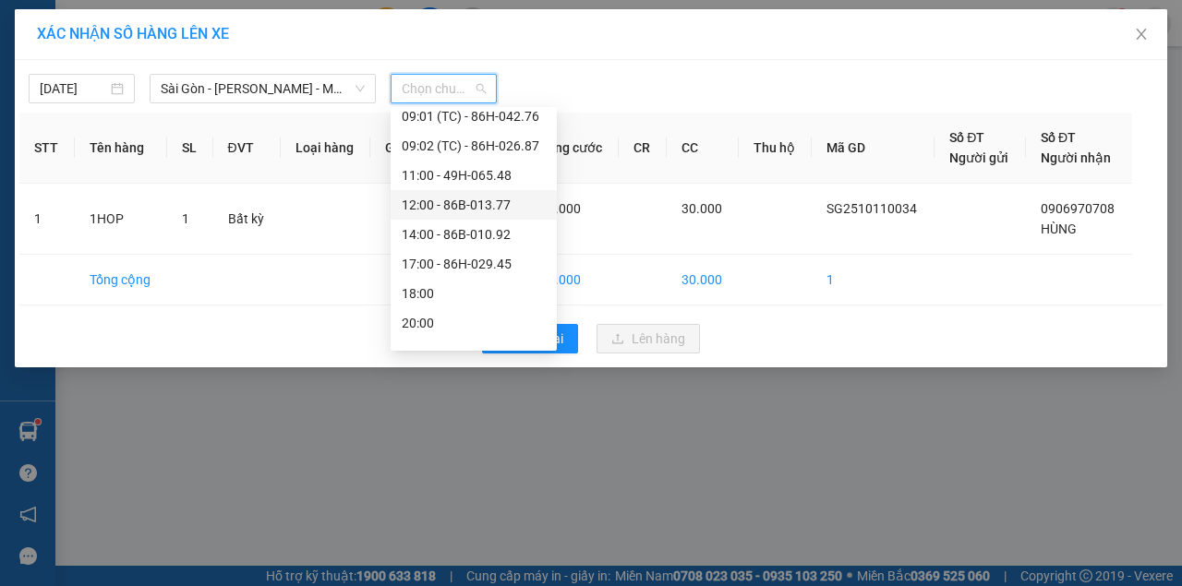
click at [459, 196] on div "12:00 - 86B-013.77" at bounding box center [474, 205] width 144 height 20
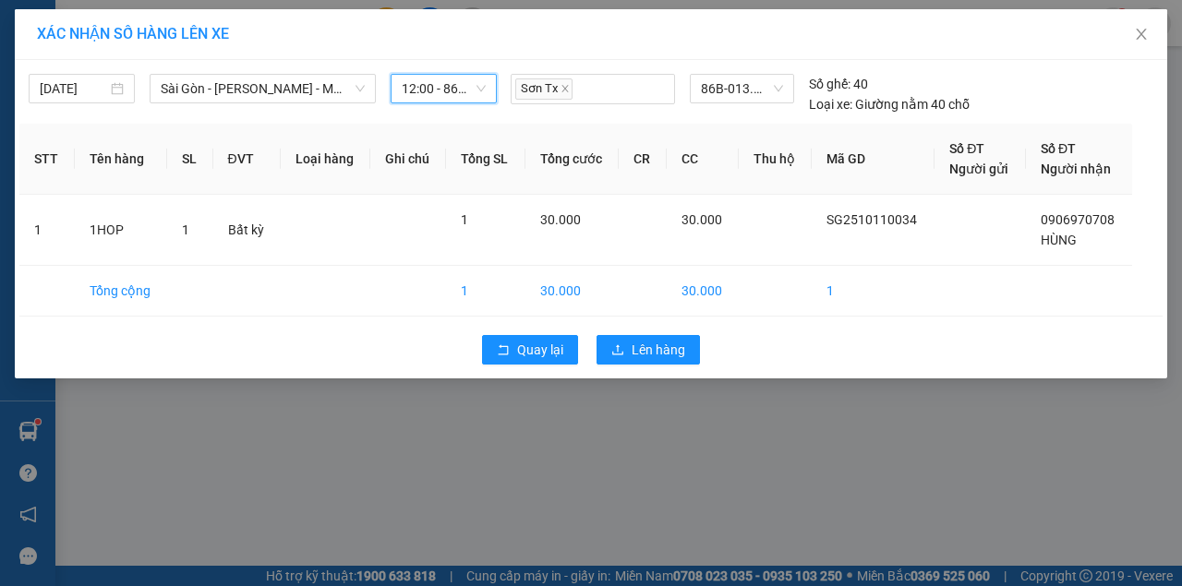
click at [457, 97] on span "12:00 - 86B-013.77" at bounding box center [444, 89] width 84 height 28
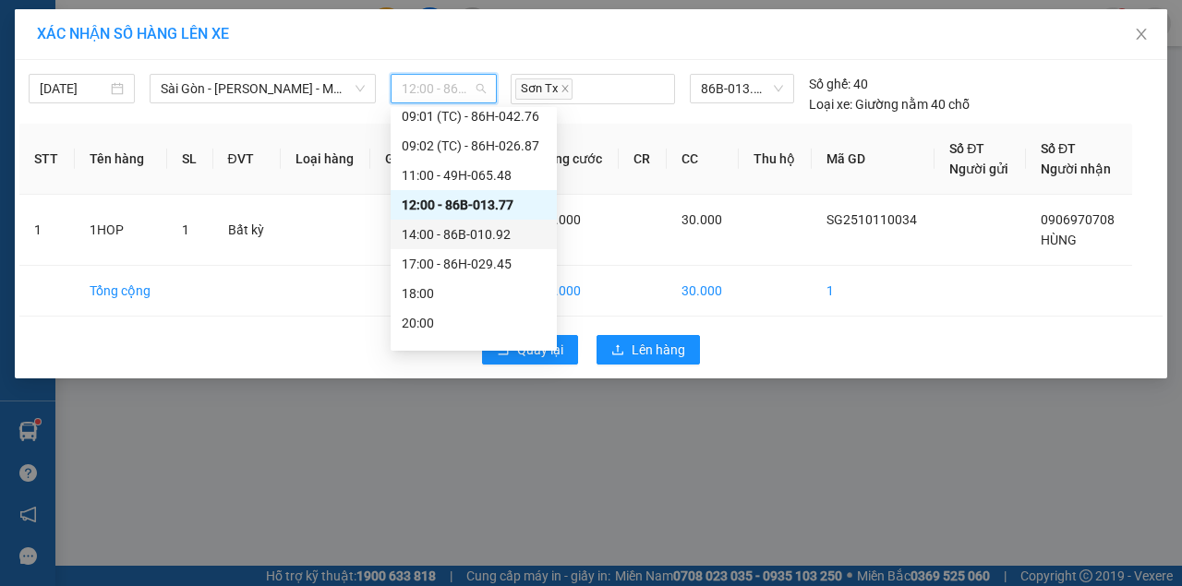
click at [463, 235] on div "14:00 - 86B-010.92" at bounding box center [474, 234] width 144 height 20
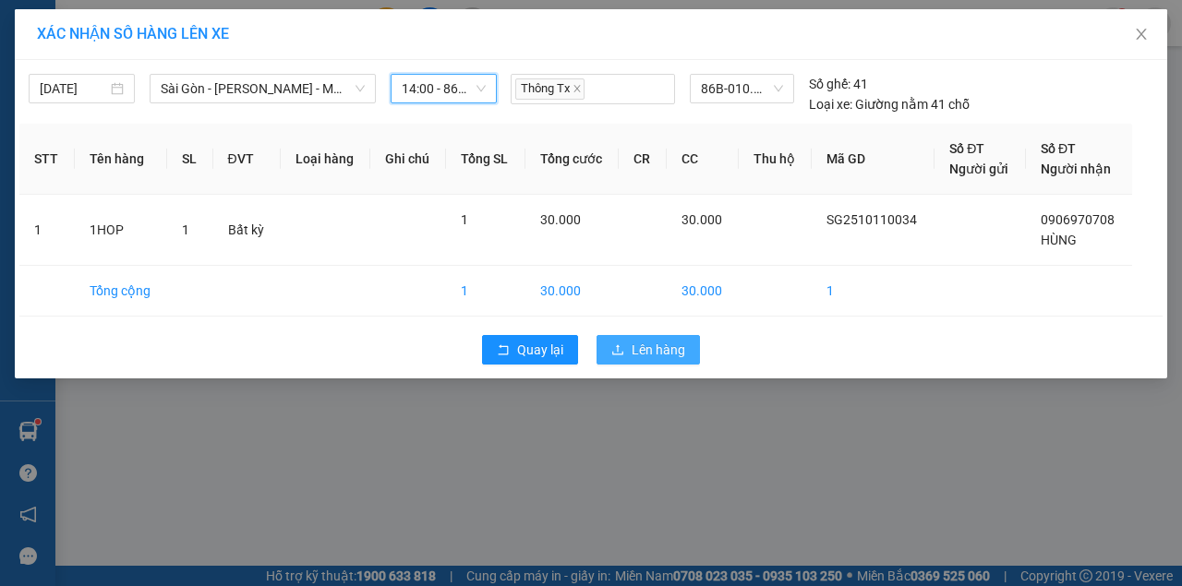
click at [661, 350] on span "Lên hàng" at bounding box center [659, 350] width 54 height 20
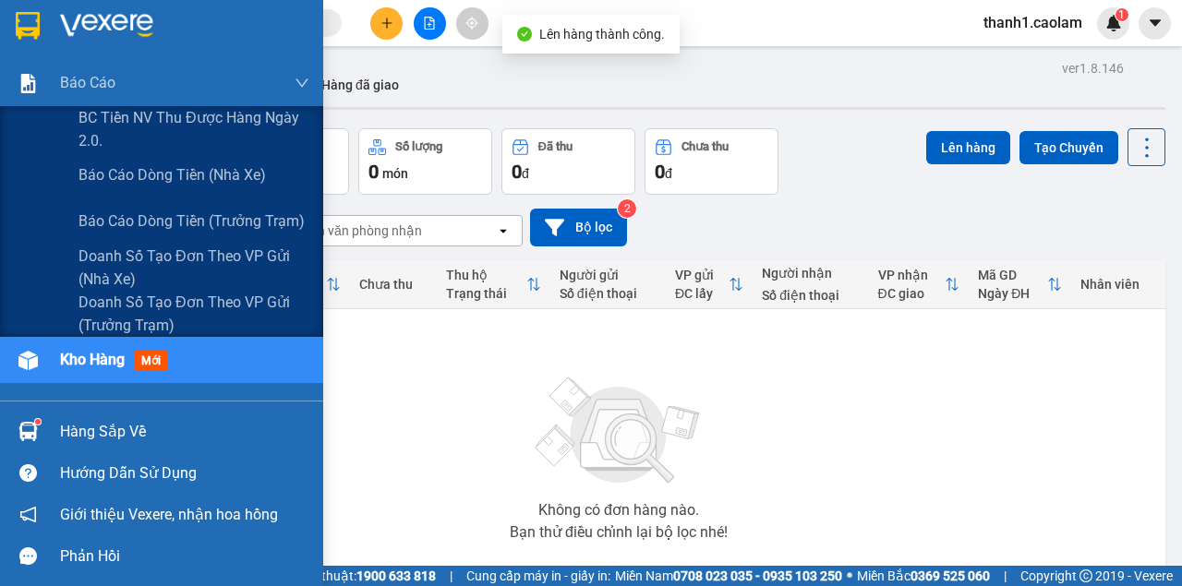
click at [39, 35] on img at bounding box center [28, 26] width 24 height 28
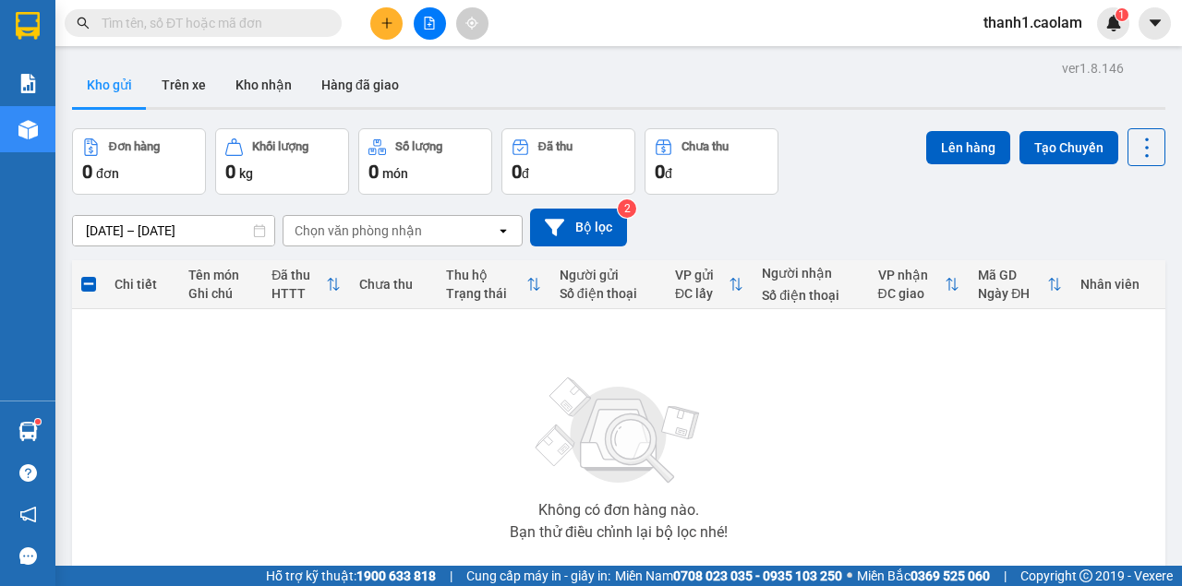
click at [52, 32] on div at bounding box center [27, 30] width 55 height 60
